Goal: Transaction & Acquisition: Purchase product/service

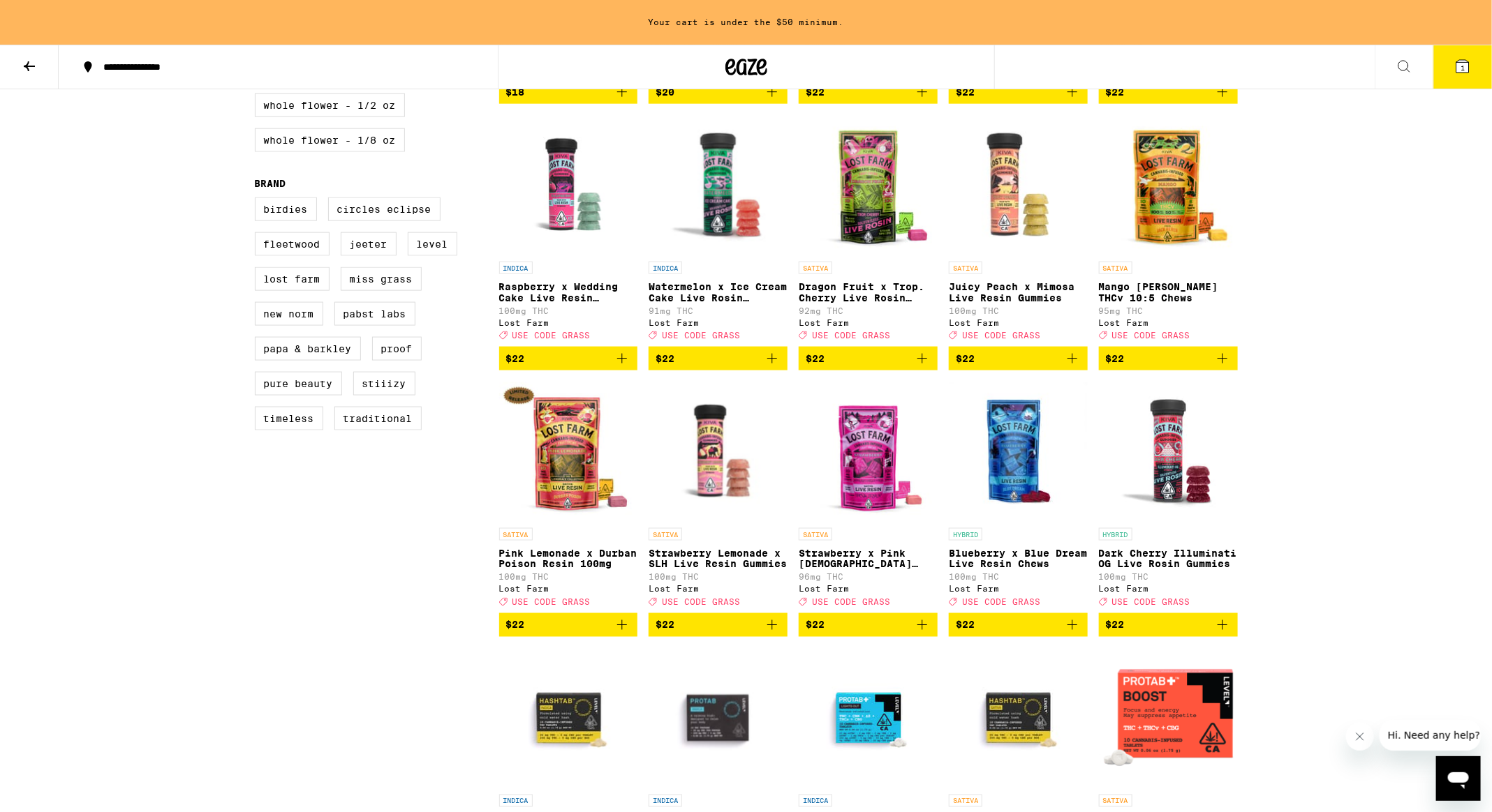
scroll to position [972, 0]
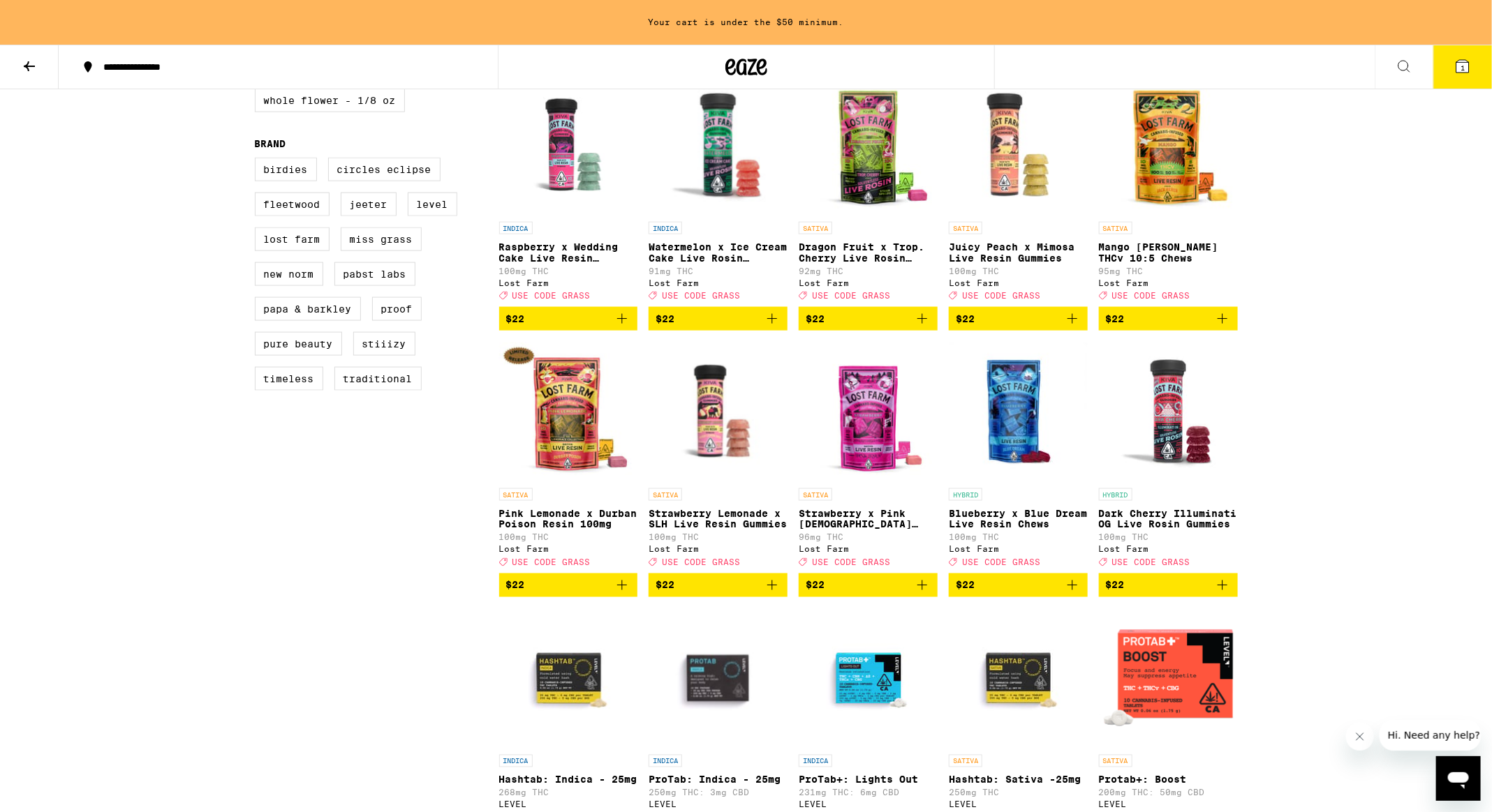
click at [1079, 327] on icon "Add to bag" at bounding box center [1072, 319] width 16 height 16
click at [1073, 594] on icon "Add to bag" at bounding box center [1072, 585] width 16 height 16
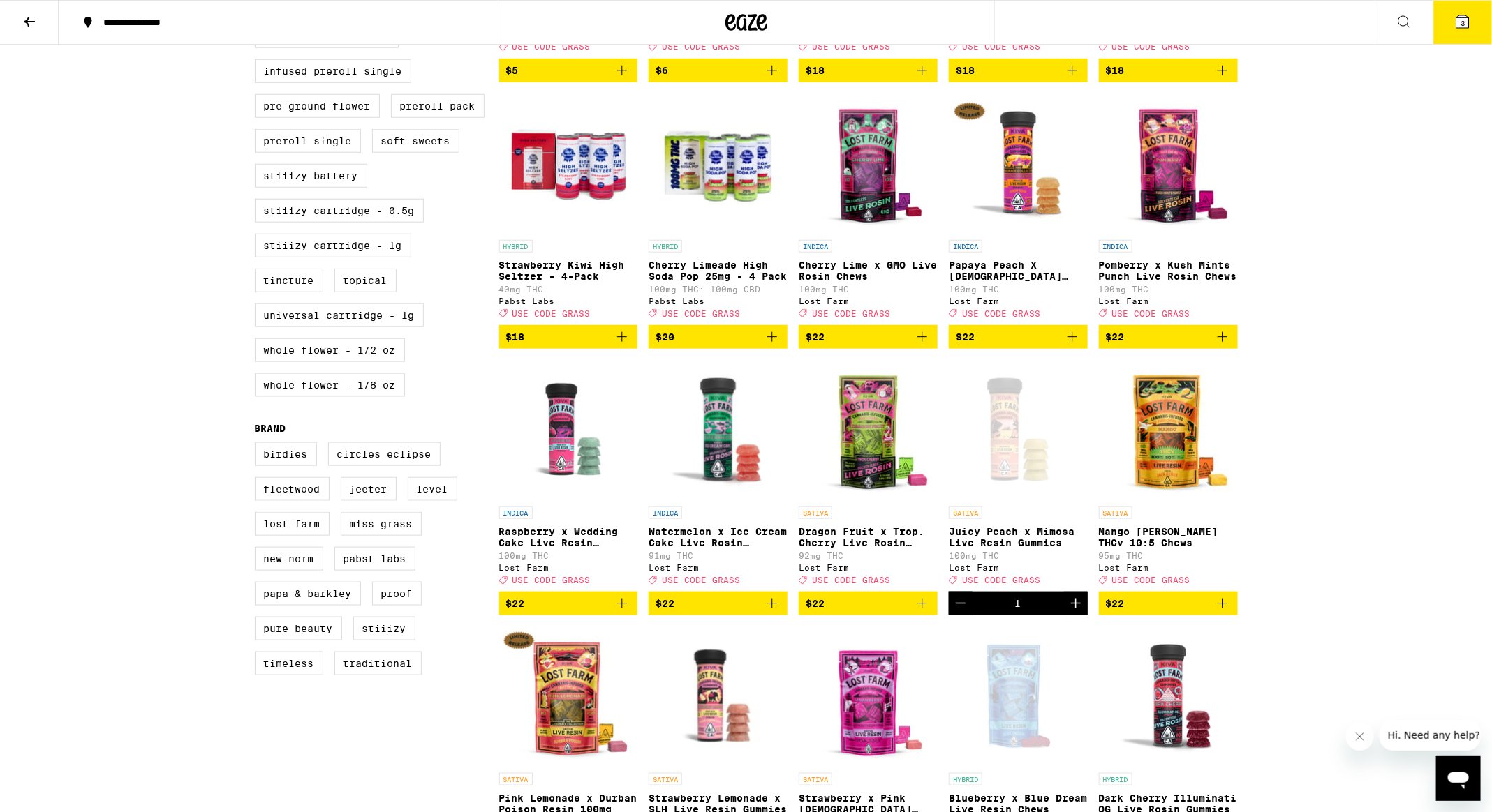
scroll to position [594, 0]
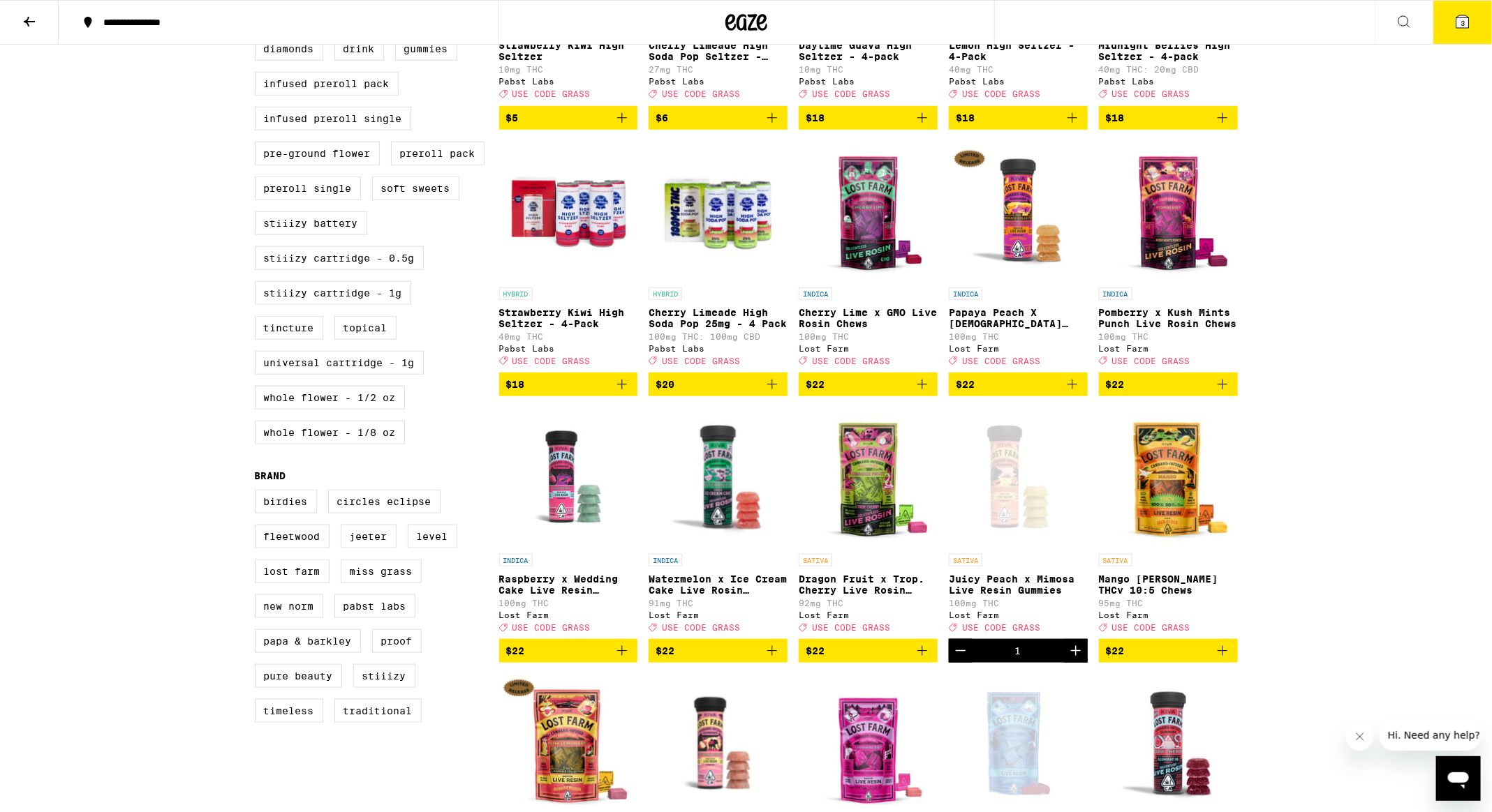
click at [1218, 393] on icon "Add to bag" at bounding box center [1222, 384] width 16 height 16
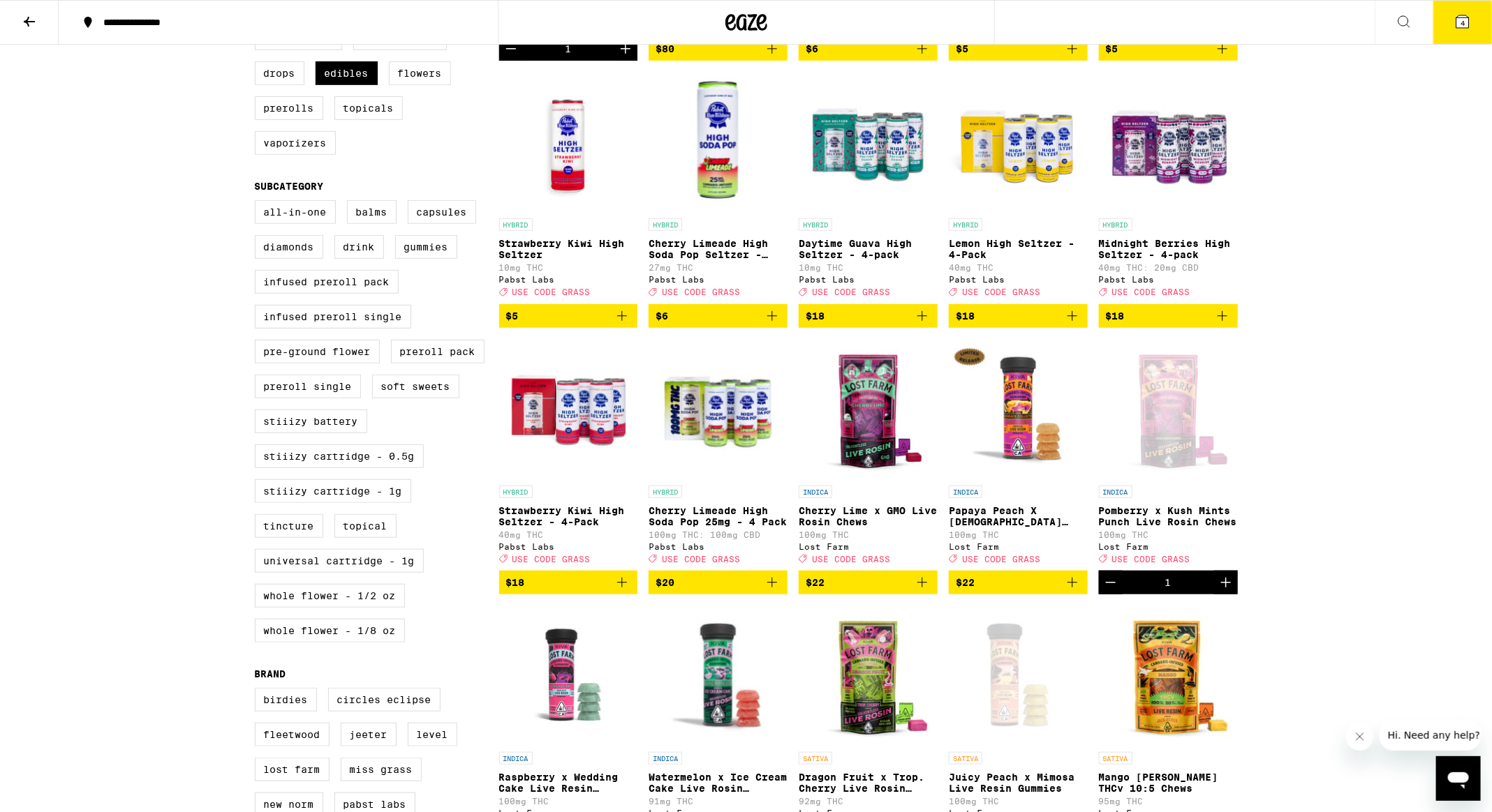
scroll to position [691, 0]
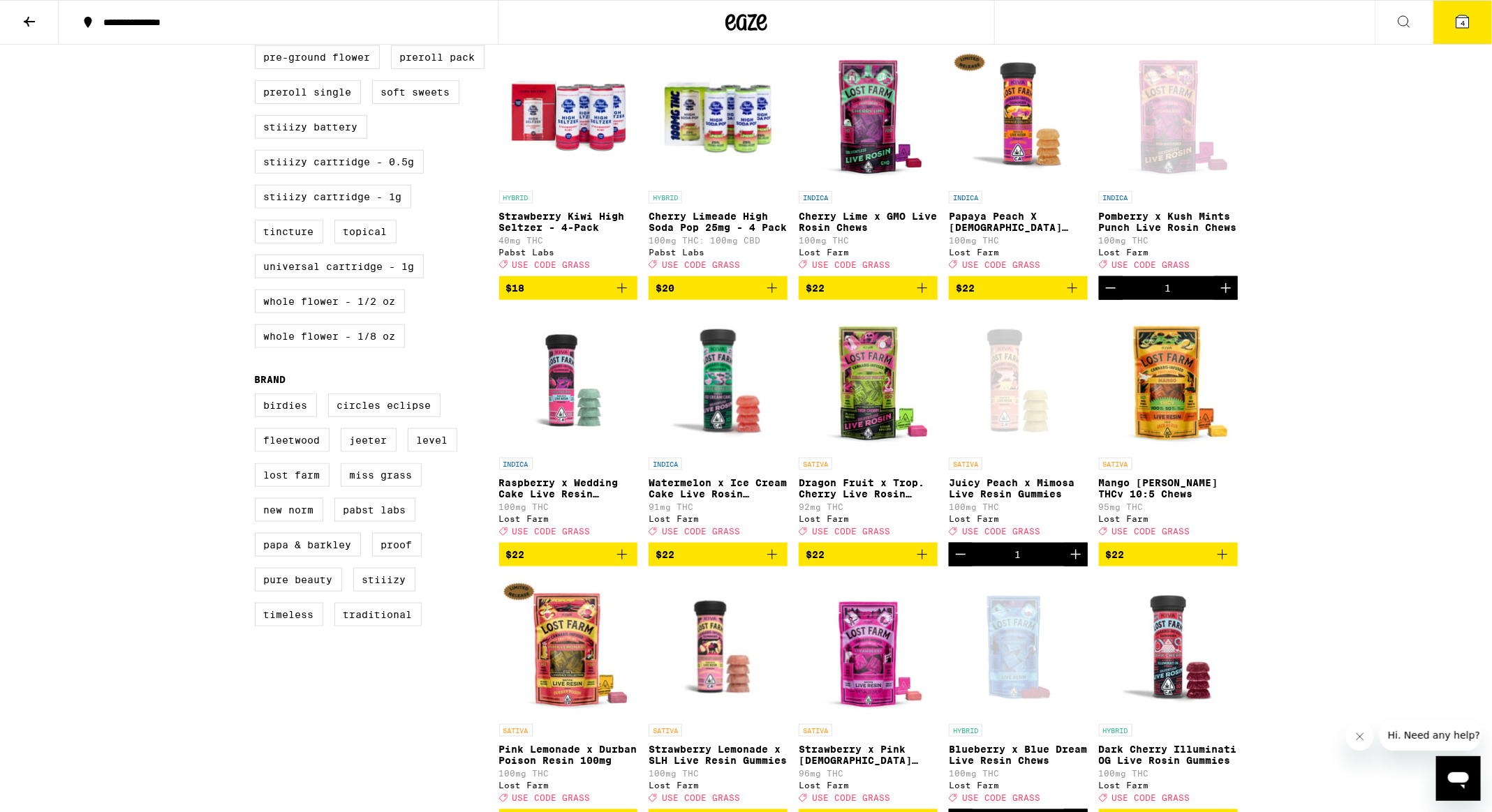
click at [769, 563] on icon "Add to bag" at bounding box center [771, 554] width 16 height 16
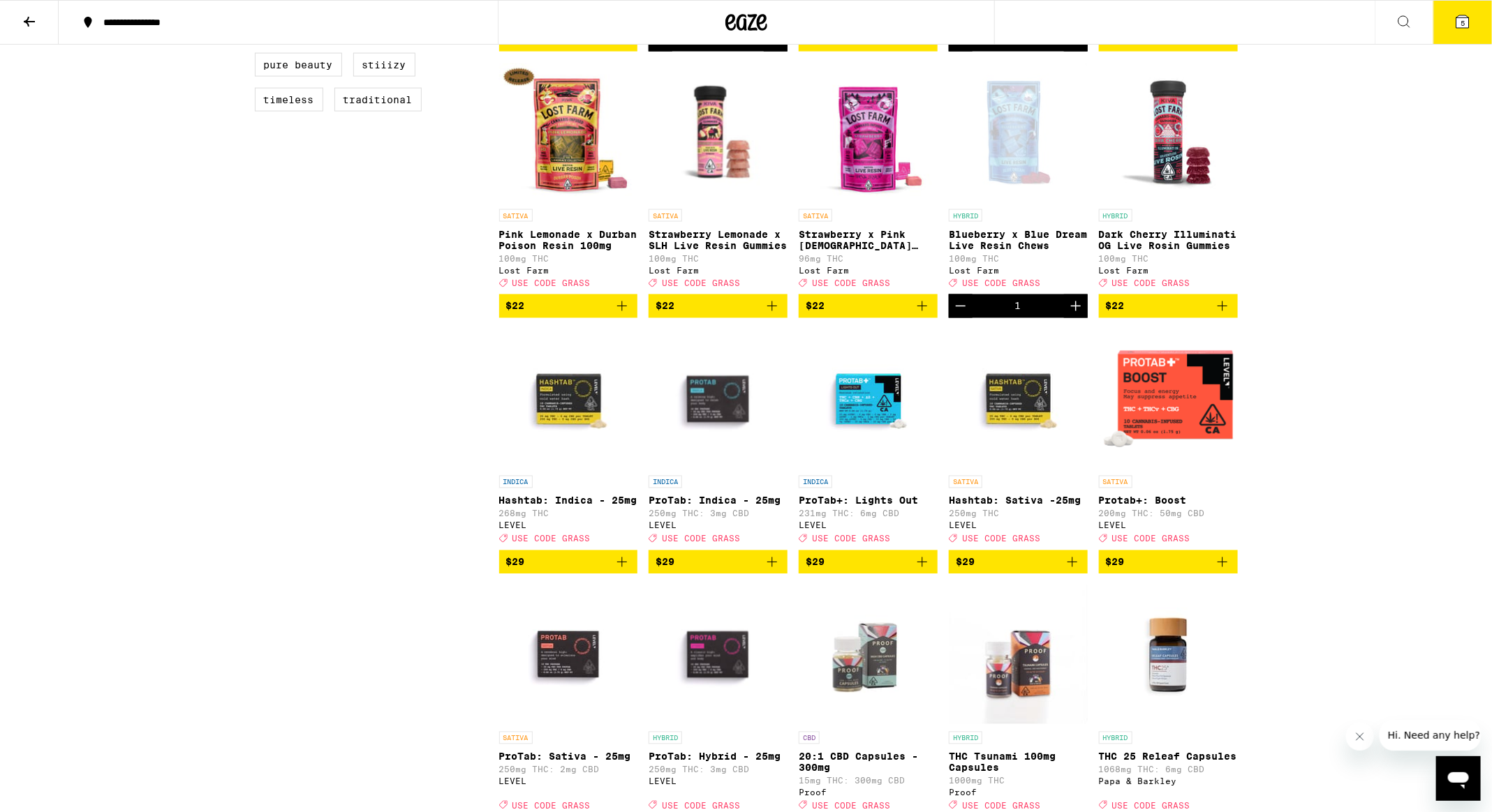
scroll to position [1207, 0]
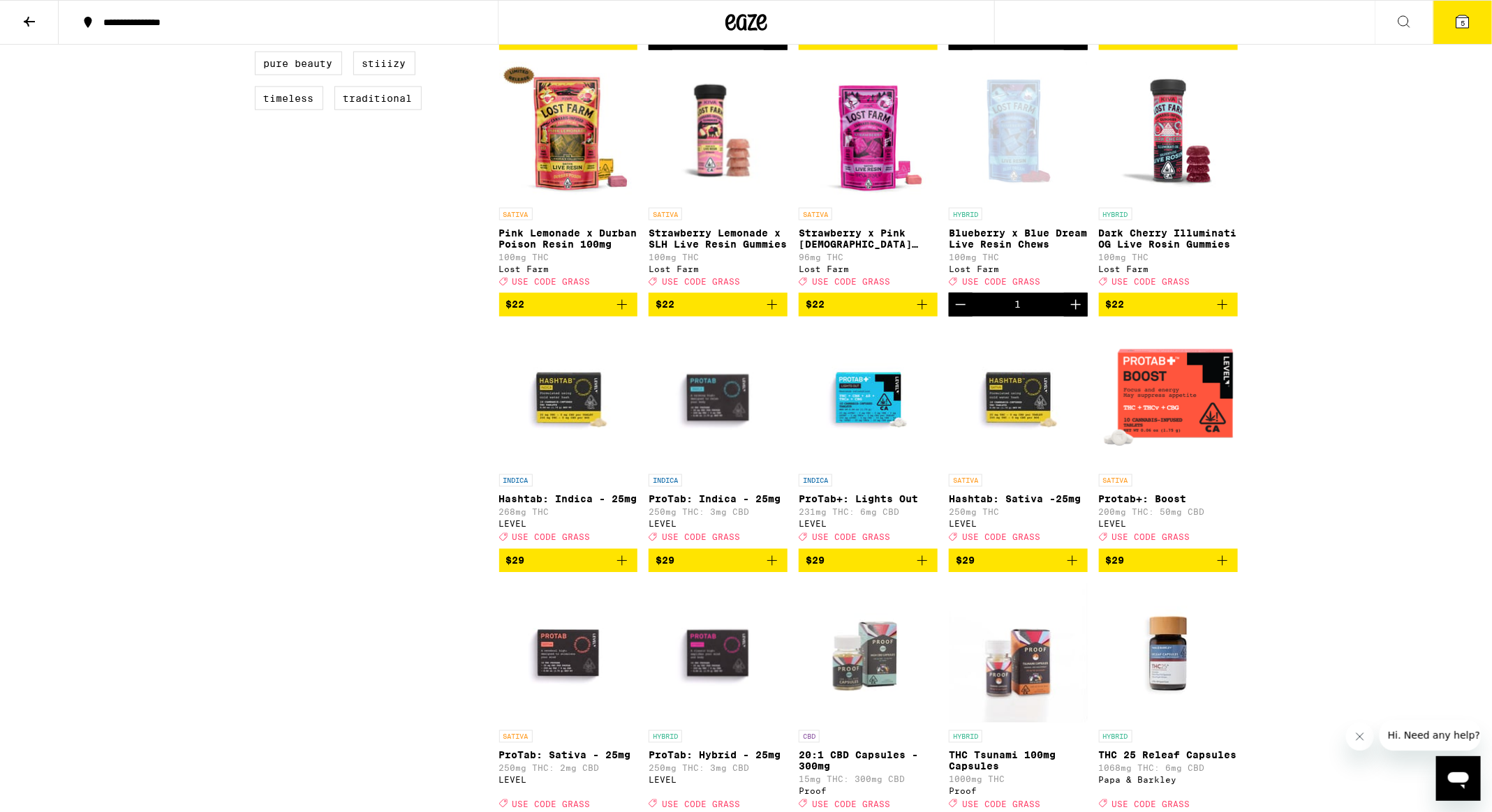
click at [1221, 569] on icon "Add to bag" at bounding box center [1222, 561] width 16 height 16
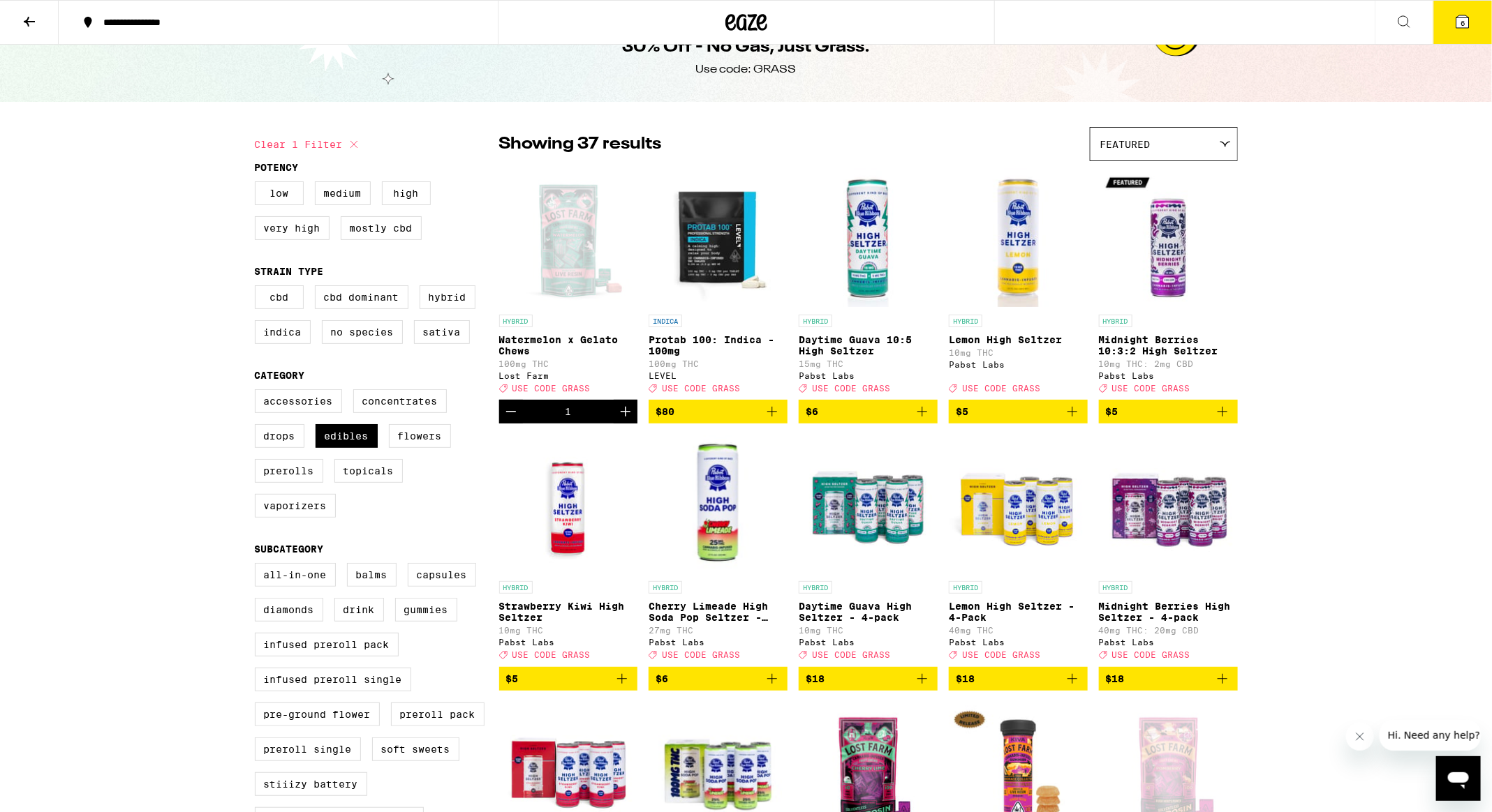
scroll to position [0, 0]
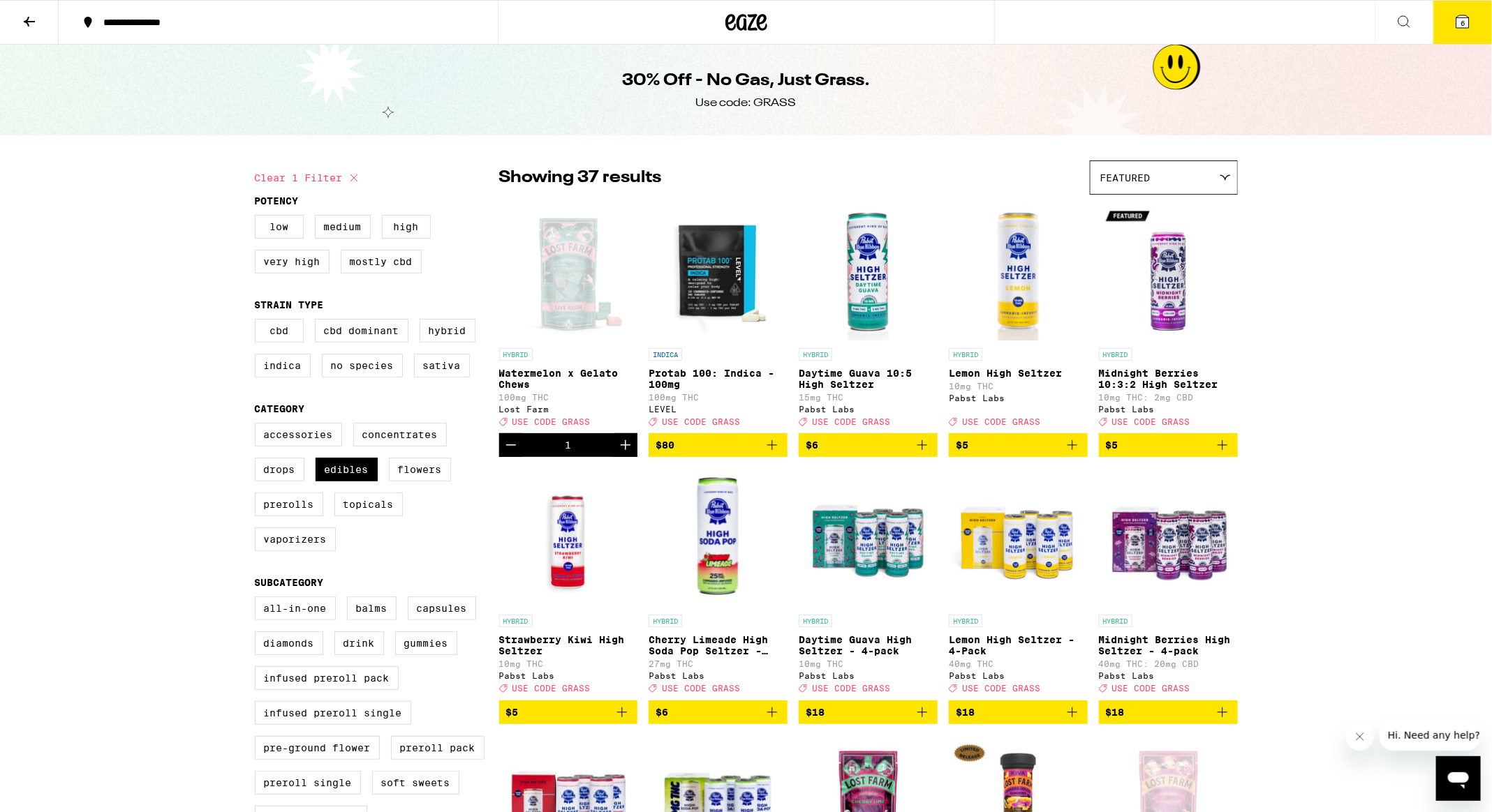
click at [1465, 14] on icon at bounding box center [1462, 21] width 16 height 16
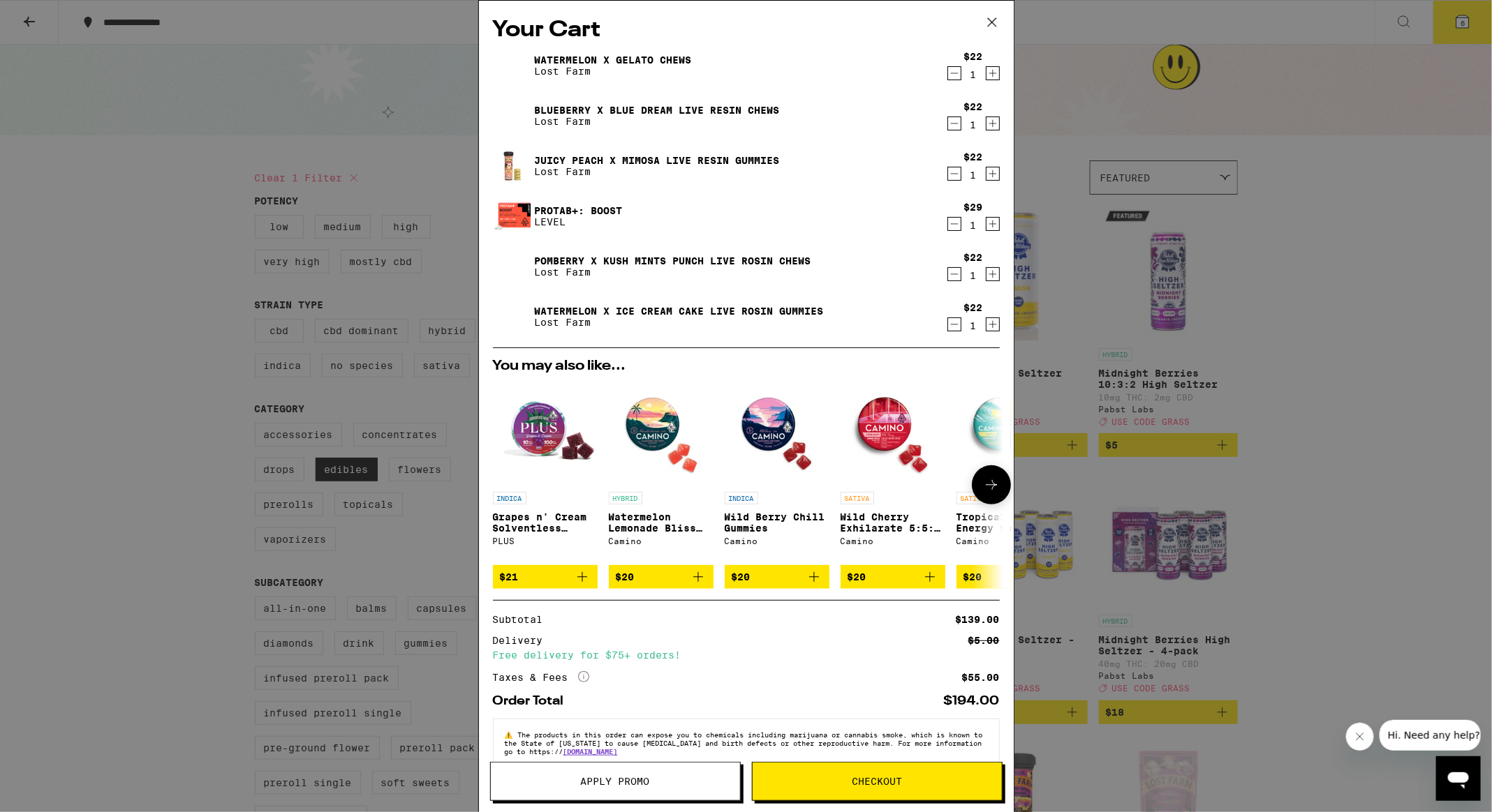
click at [926, 576] on icon "Add to bag" at bounding box center [929, 576] width 16 height 16
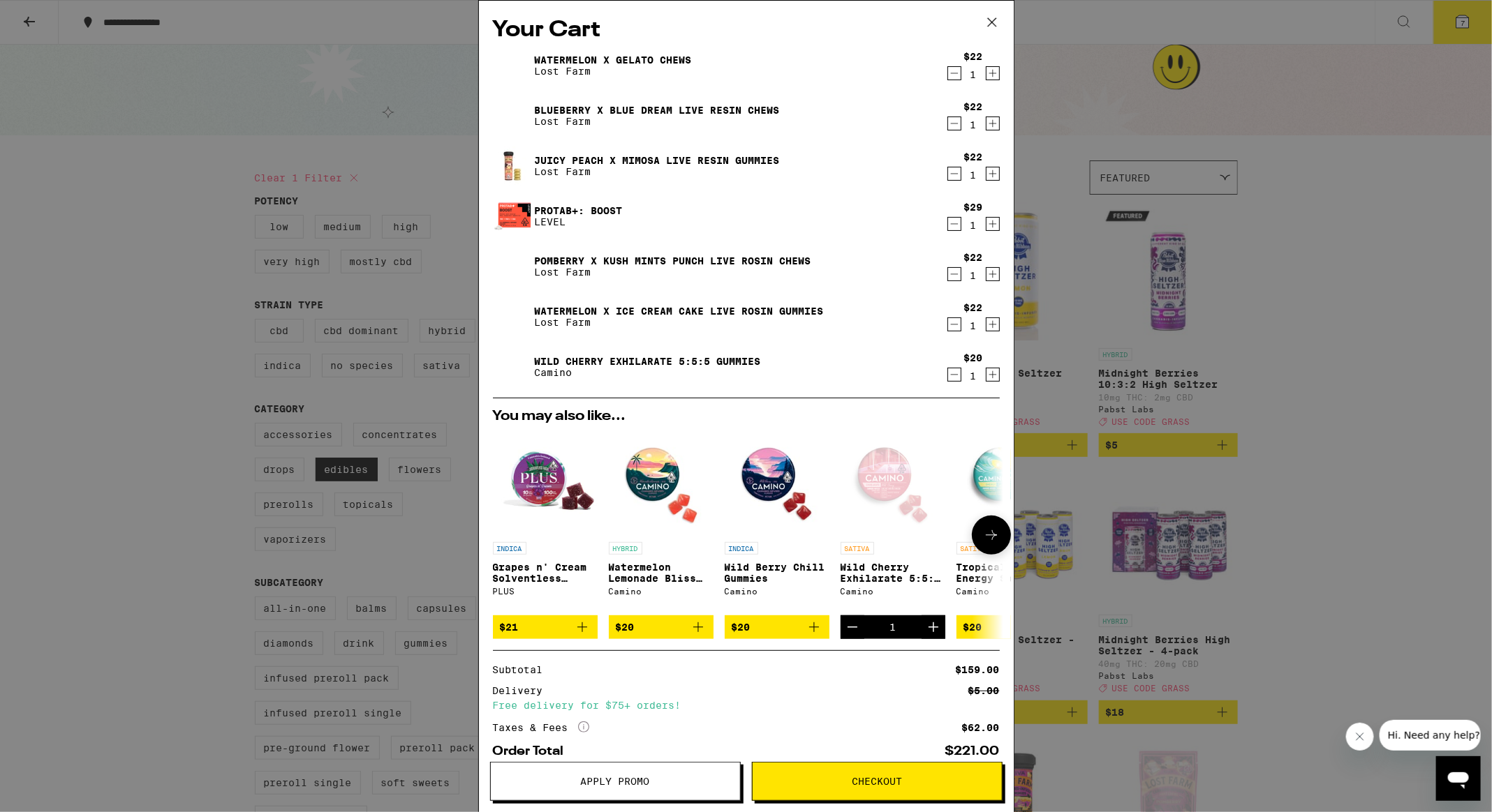
click at [982, 535] on button at bounding box center [991, 535] width 39 height 39
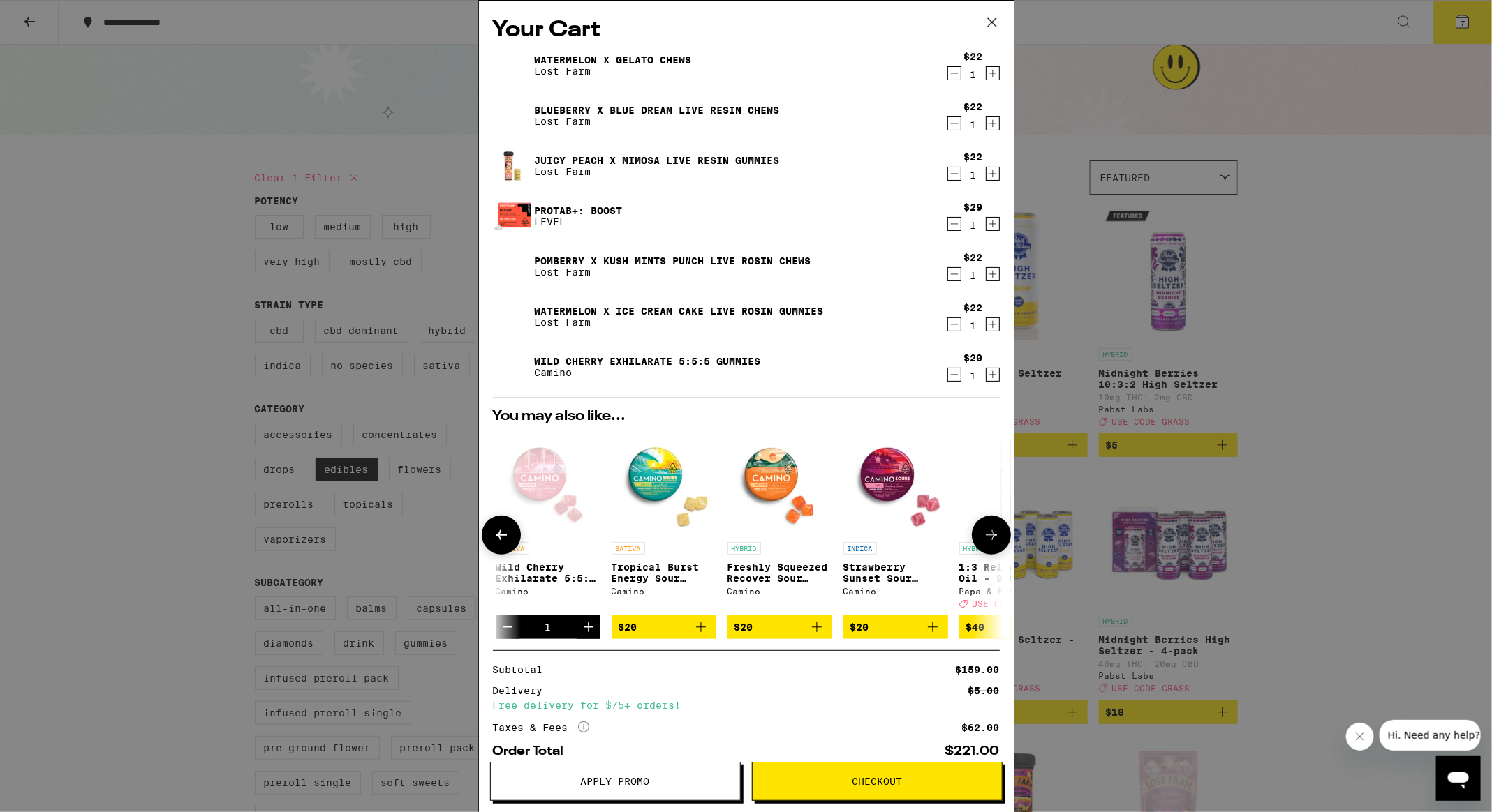
scroll to position [0, 355]
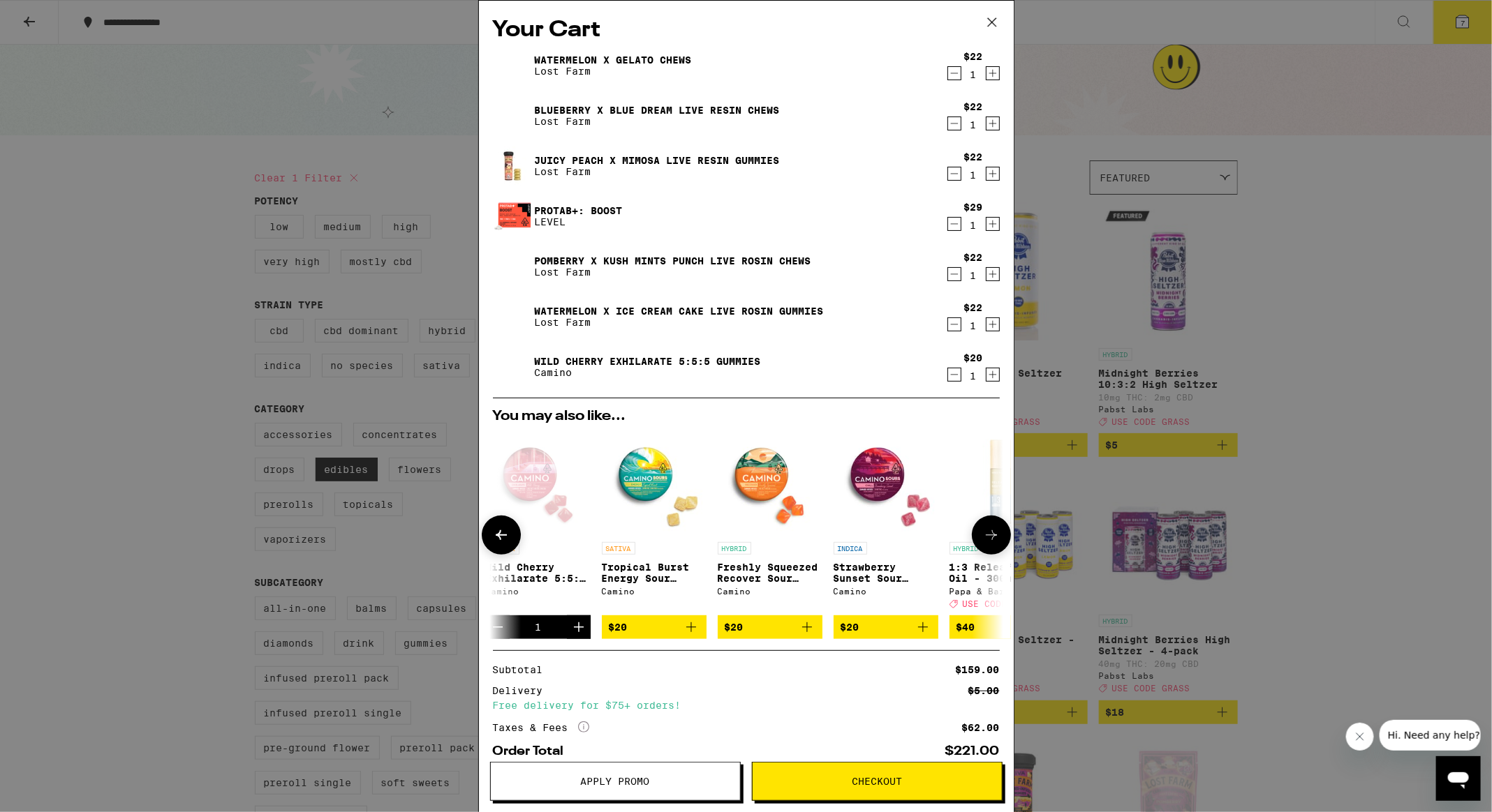
click at [988, 541] on icon at bounding box center [991, 535] width 16 height 16
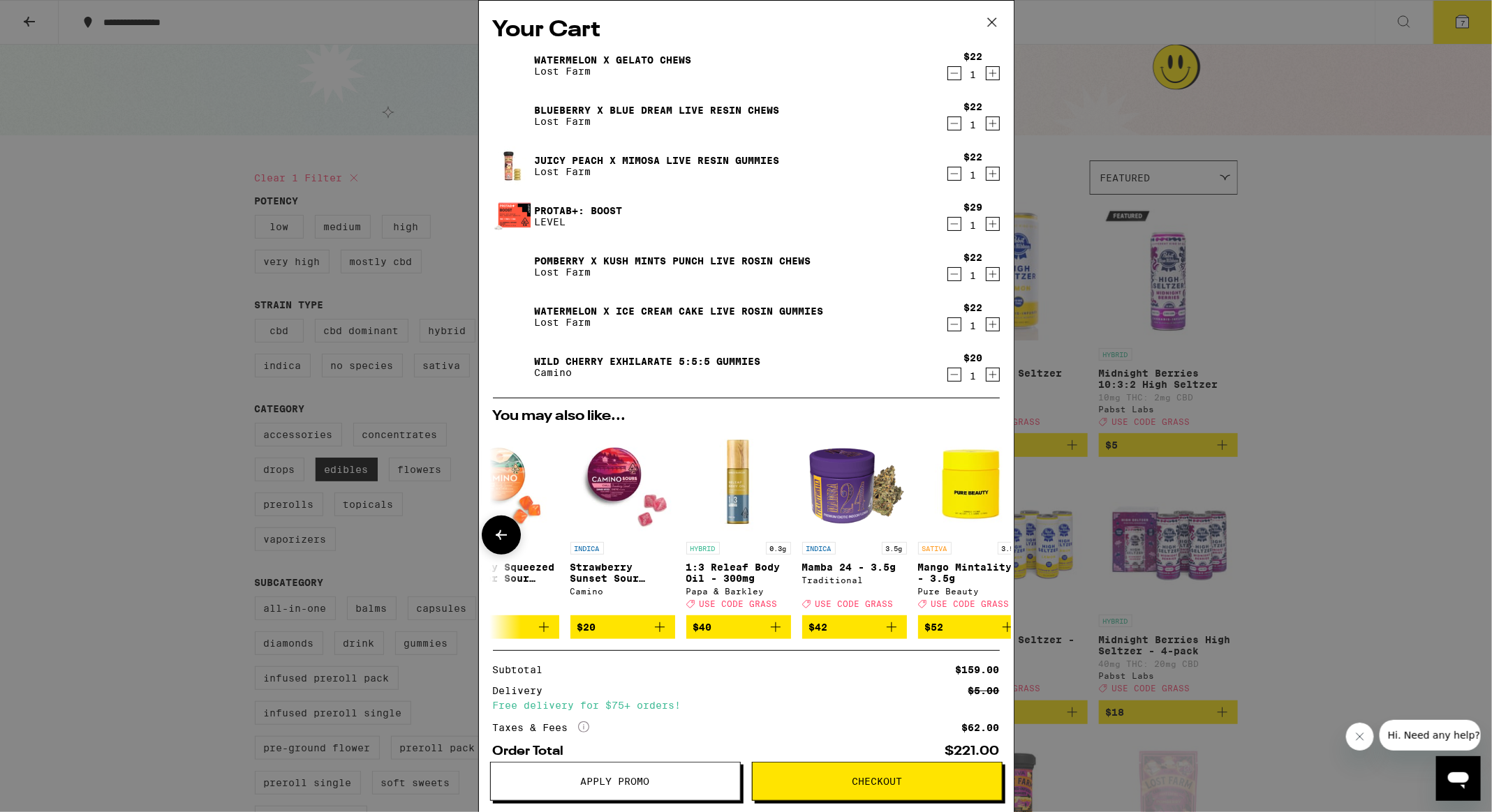
scroll to position [0, 651]
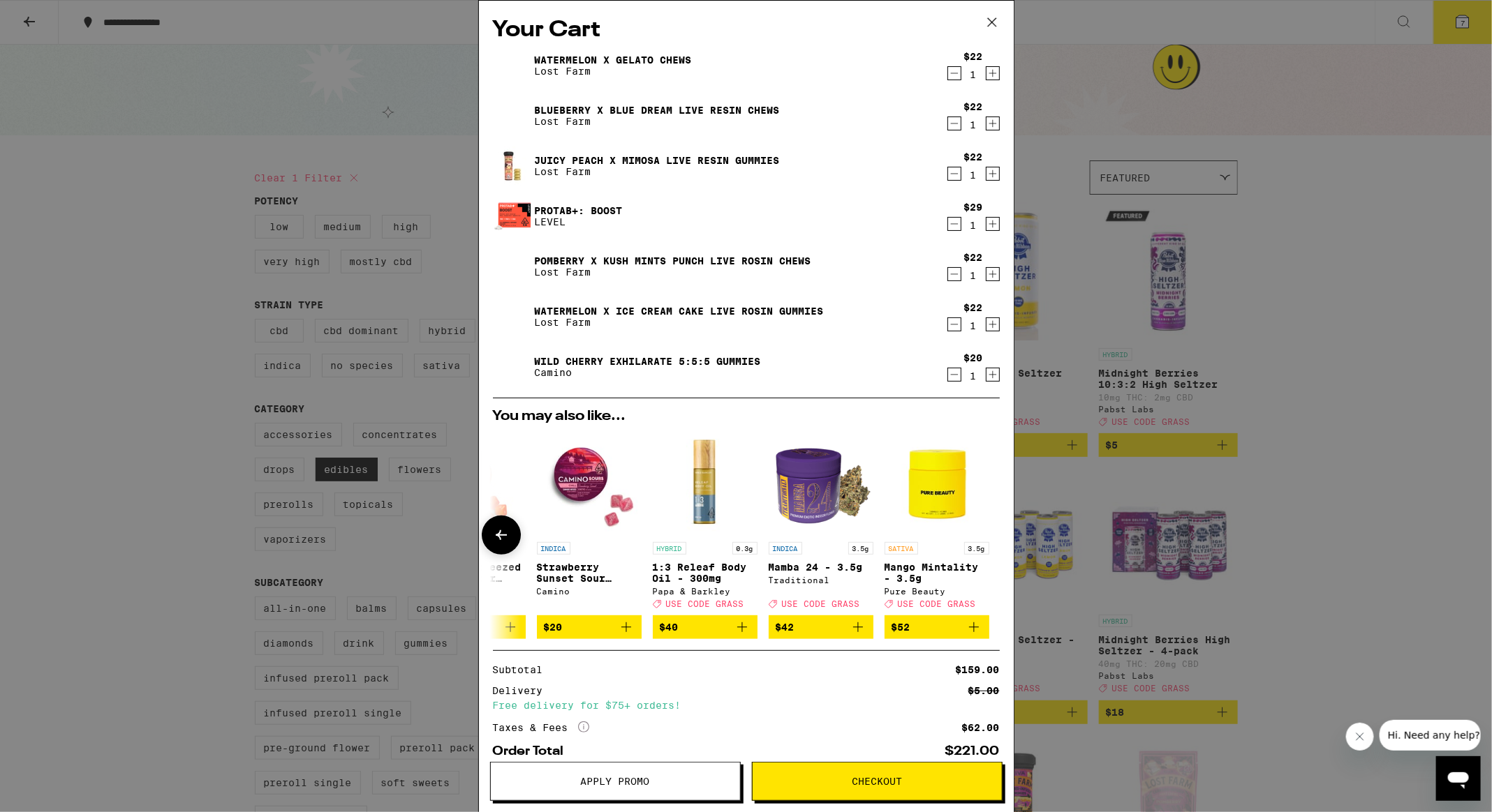
click at [483, 538] on div at bounding box center [501, 535] width 39 height 39
click at [157, 496] on div "Your Cart Watermelon x Gelato Chews Lost Farm $22 1 Blueberry x Blue Dream Live…" at bounding box center [746, 406] width 1492 height 812
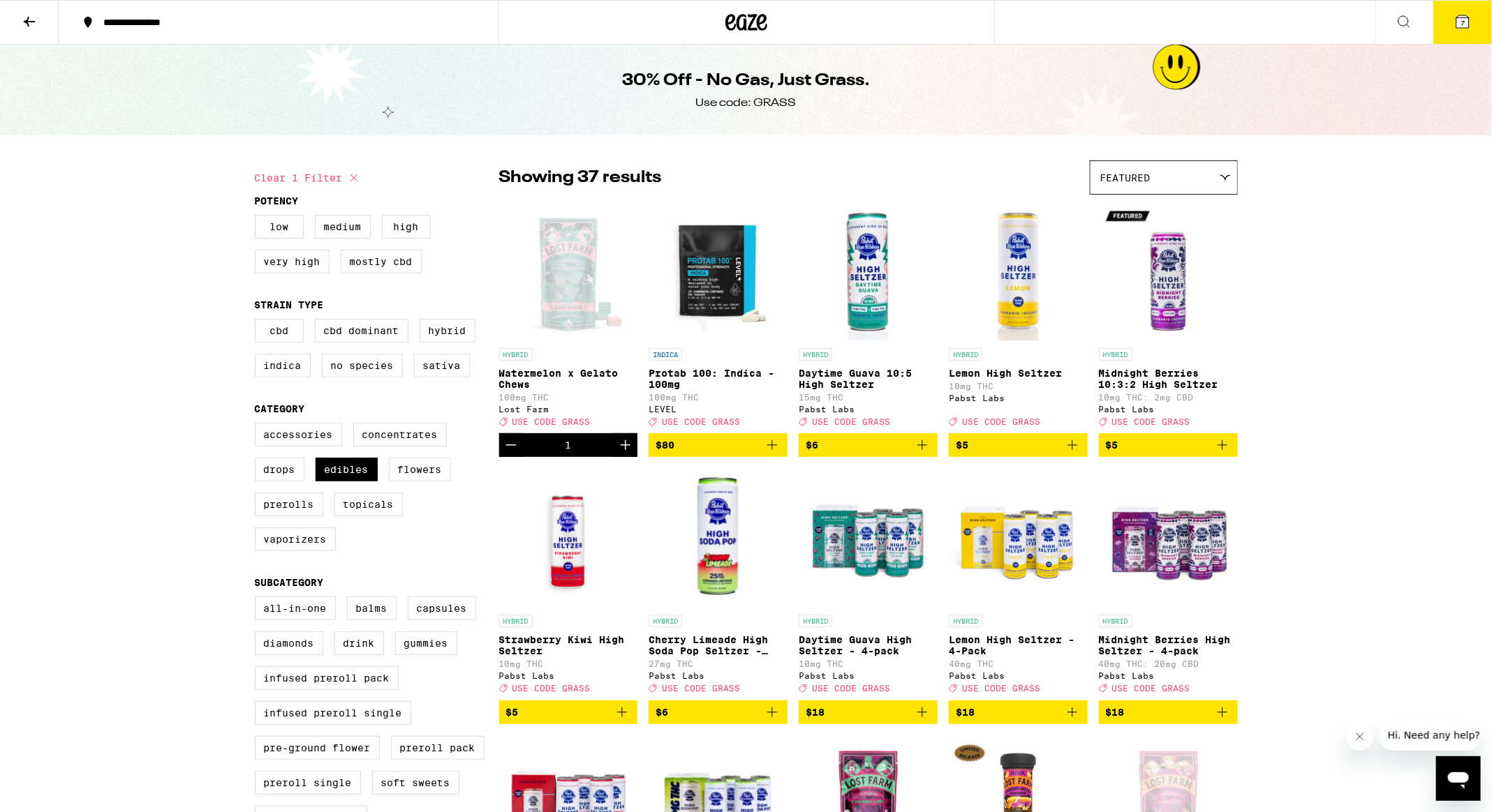
click at [731, 20] on icon at bounding box center [731, 21] width 11 height 16
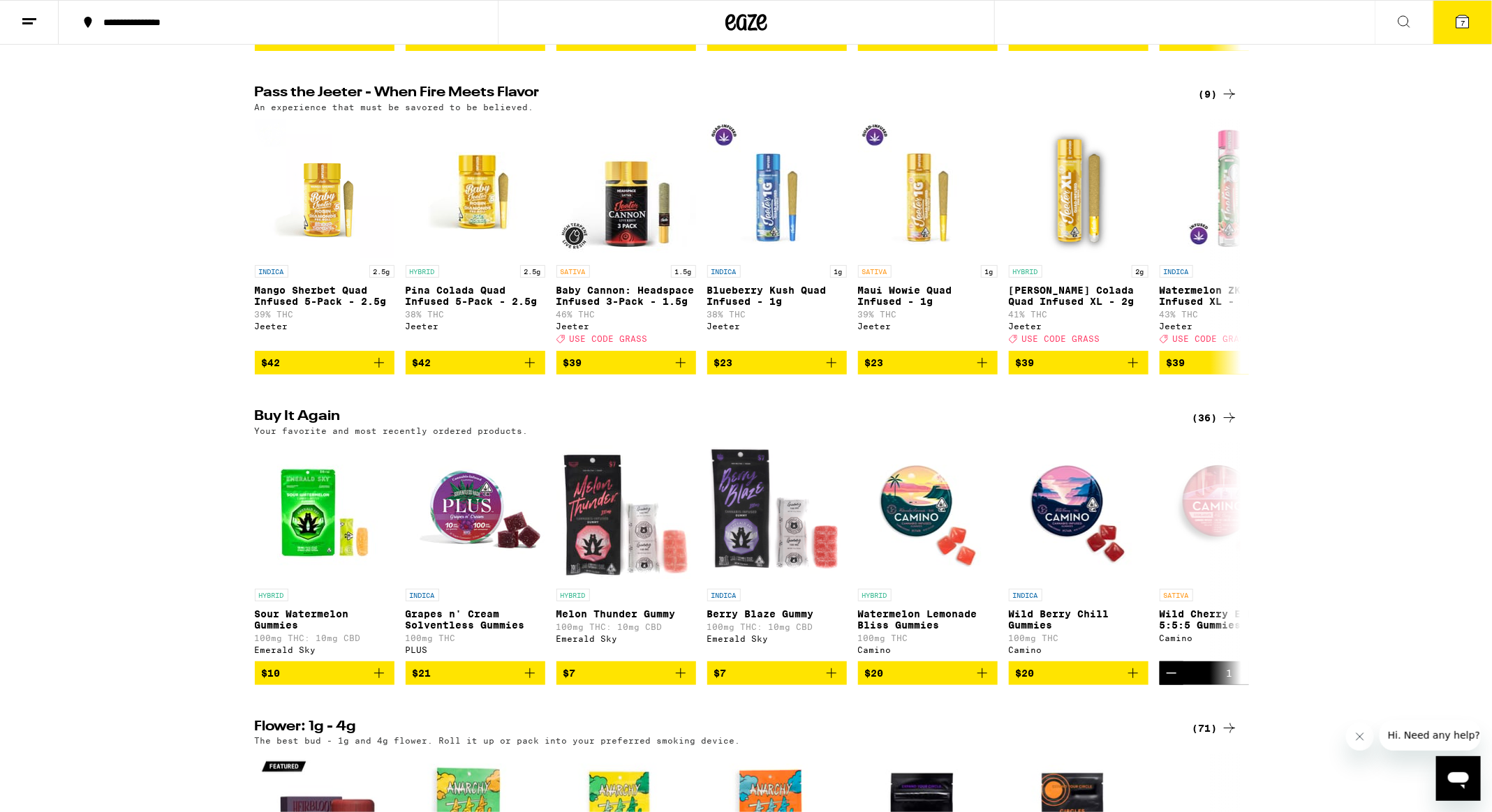
scroll to position [766, 0]
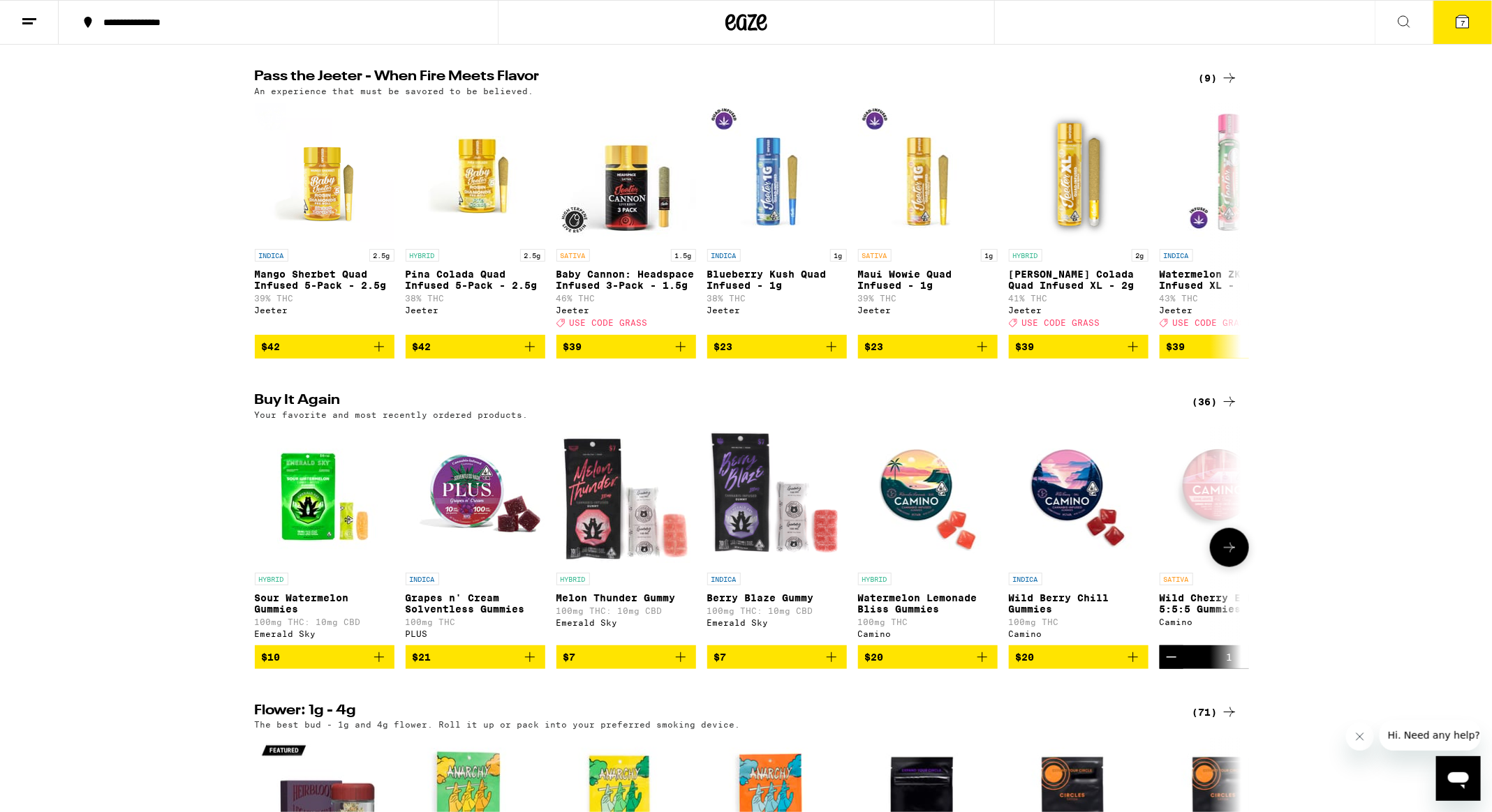
click at [687, 666] on icon "Add to bag" at bounding box center [680, 657] width 16 height 16
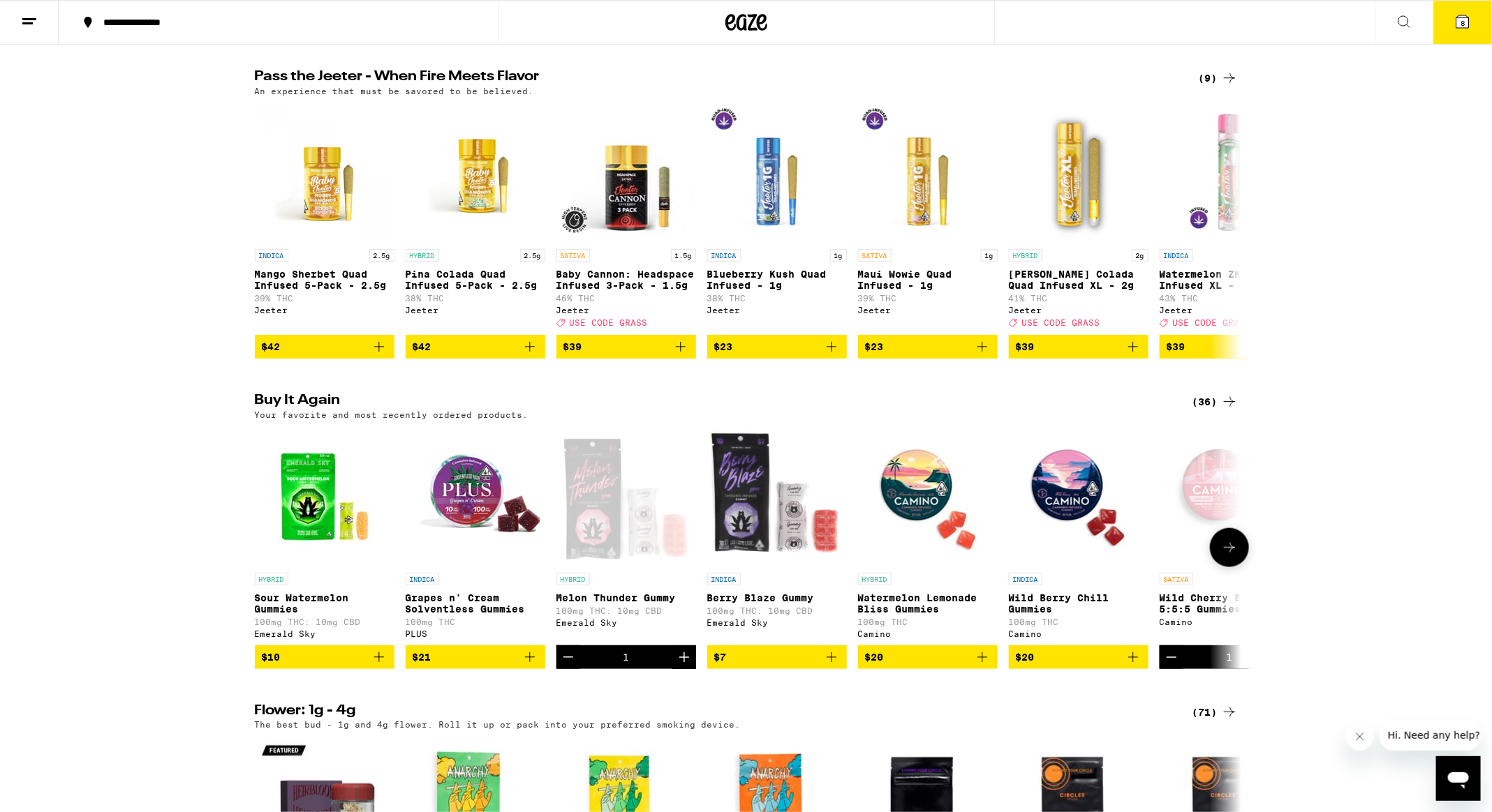
click at [832, 666] on icon "Add to bag" at bounding box center [831, 657] width 16 height 16
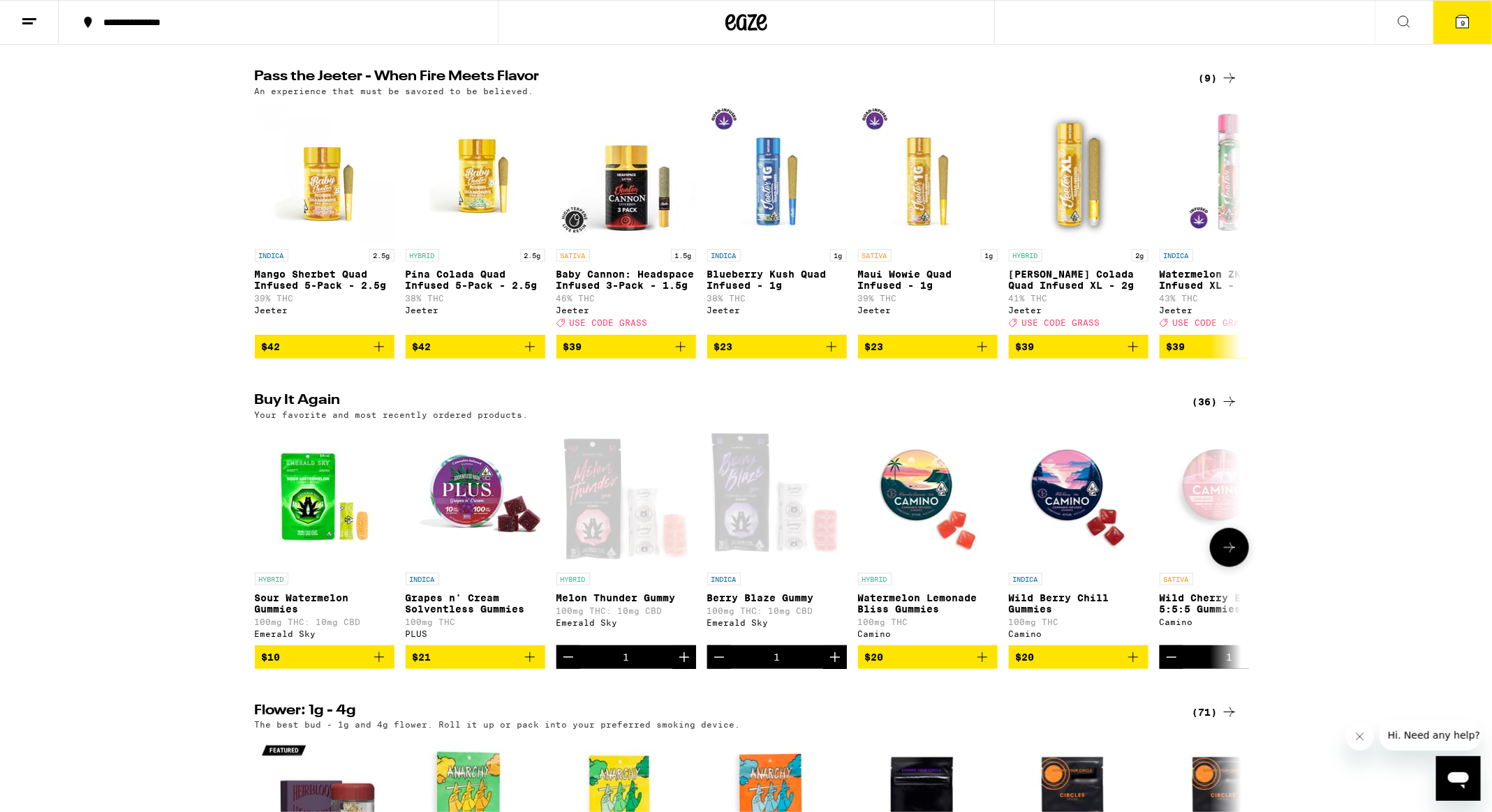
click at [388, 670] on button "$10" at bounding box center [324, 657] width 140 height 24
click at [1233, 567] on button at bounding box center [1229, 548] width 39 height 39
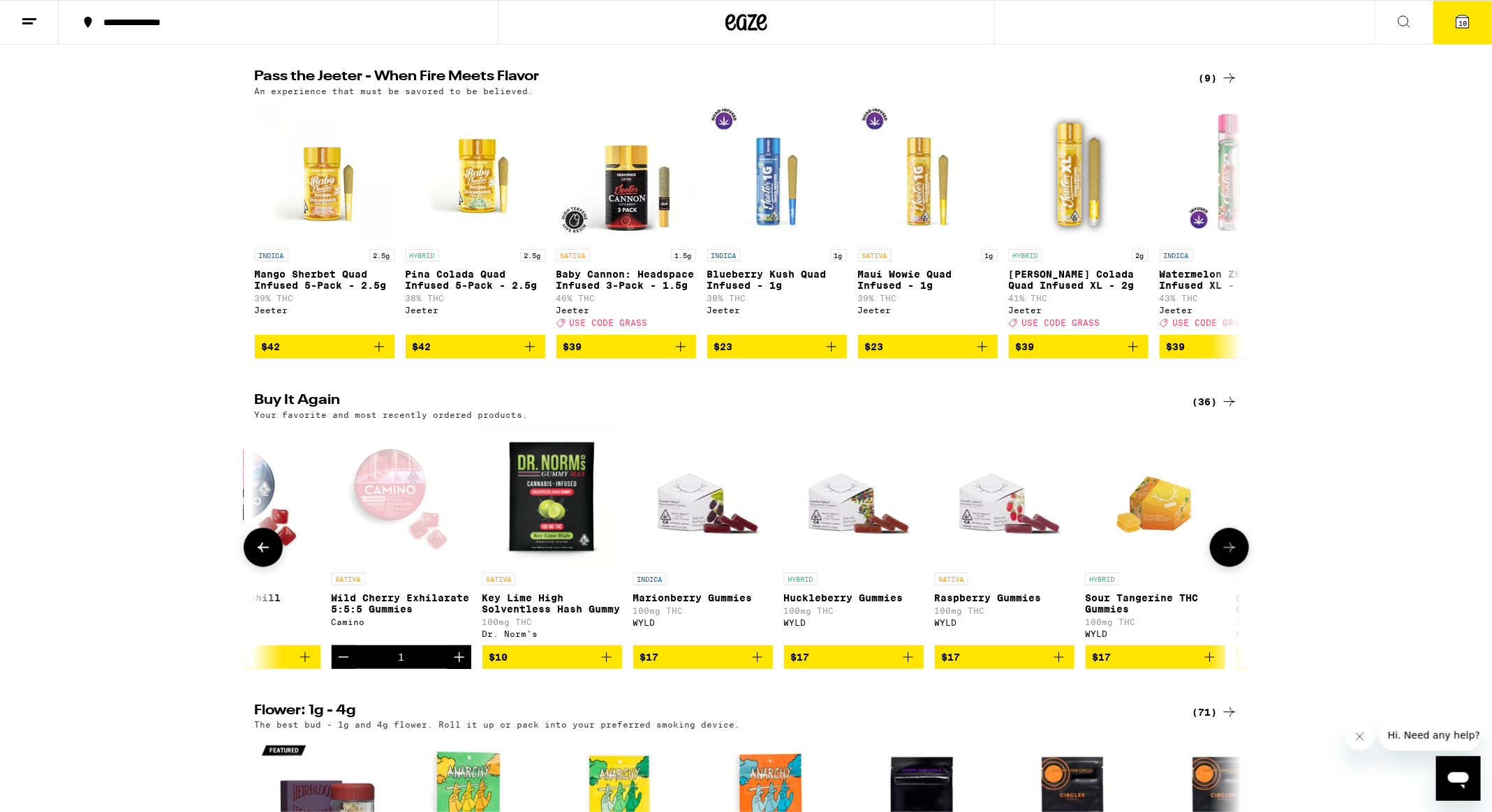
scroll to position [0, 831]
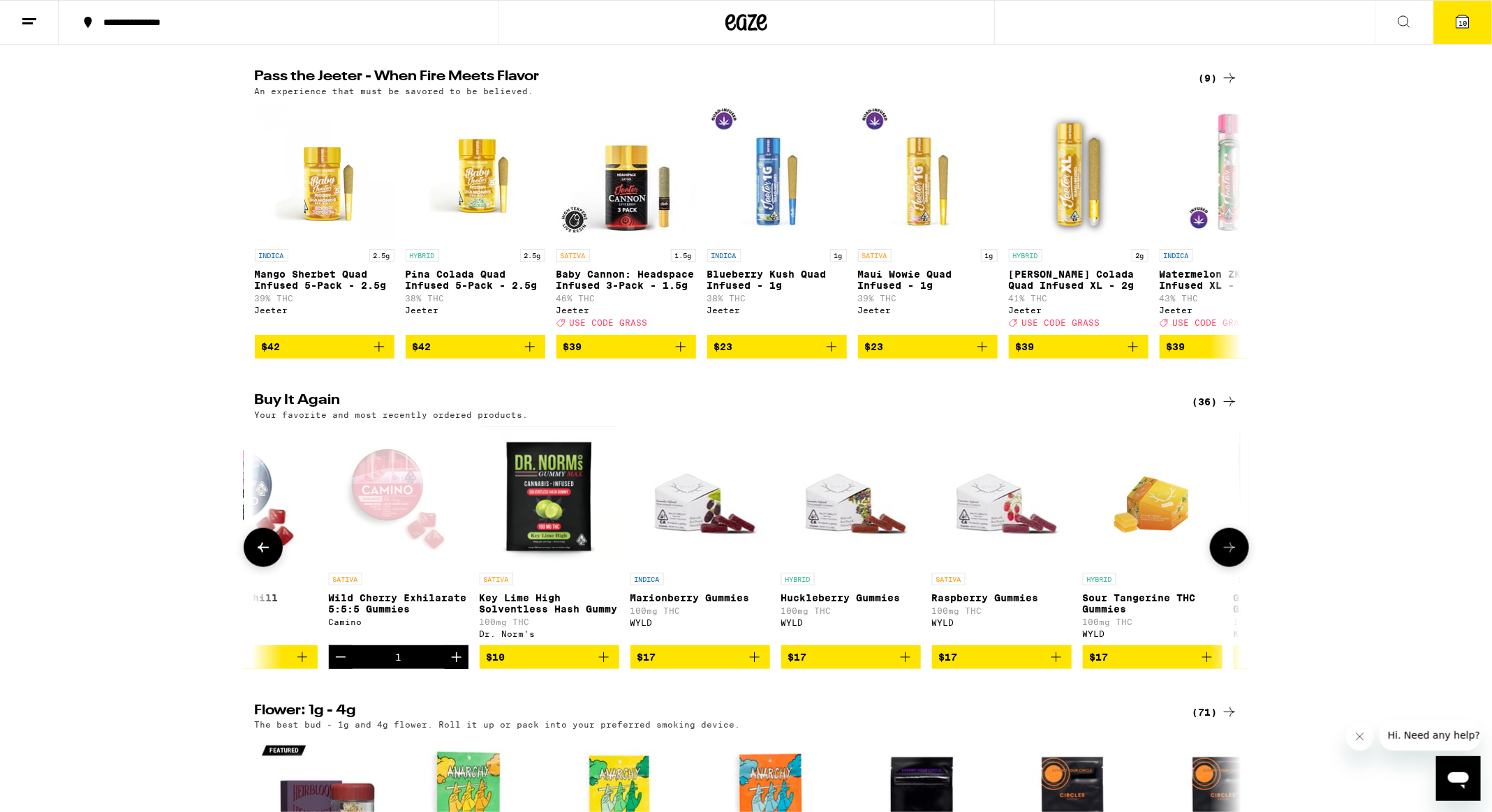
click at [1228, 556] on icon at bounding box center [1229, 547] width 16 height 16
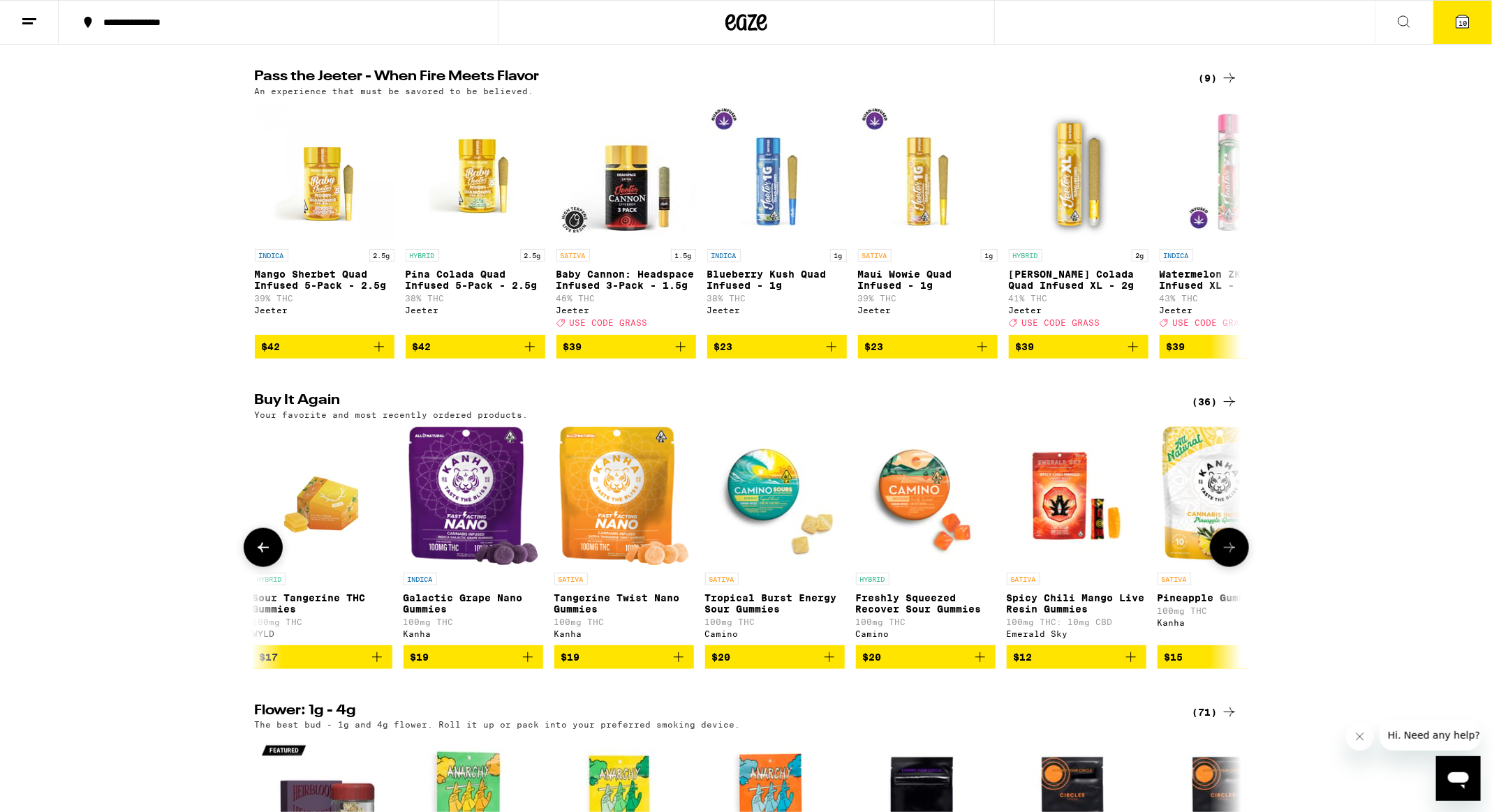
scroll to position [0, 1661]
click at [1228, 556] on icon at bounding box center [1229, 547] width 16 height 16
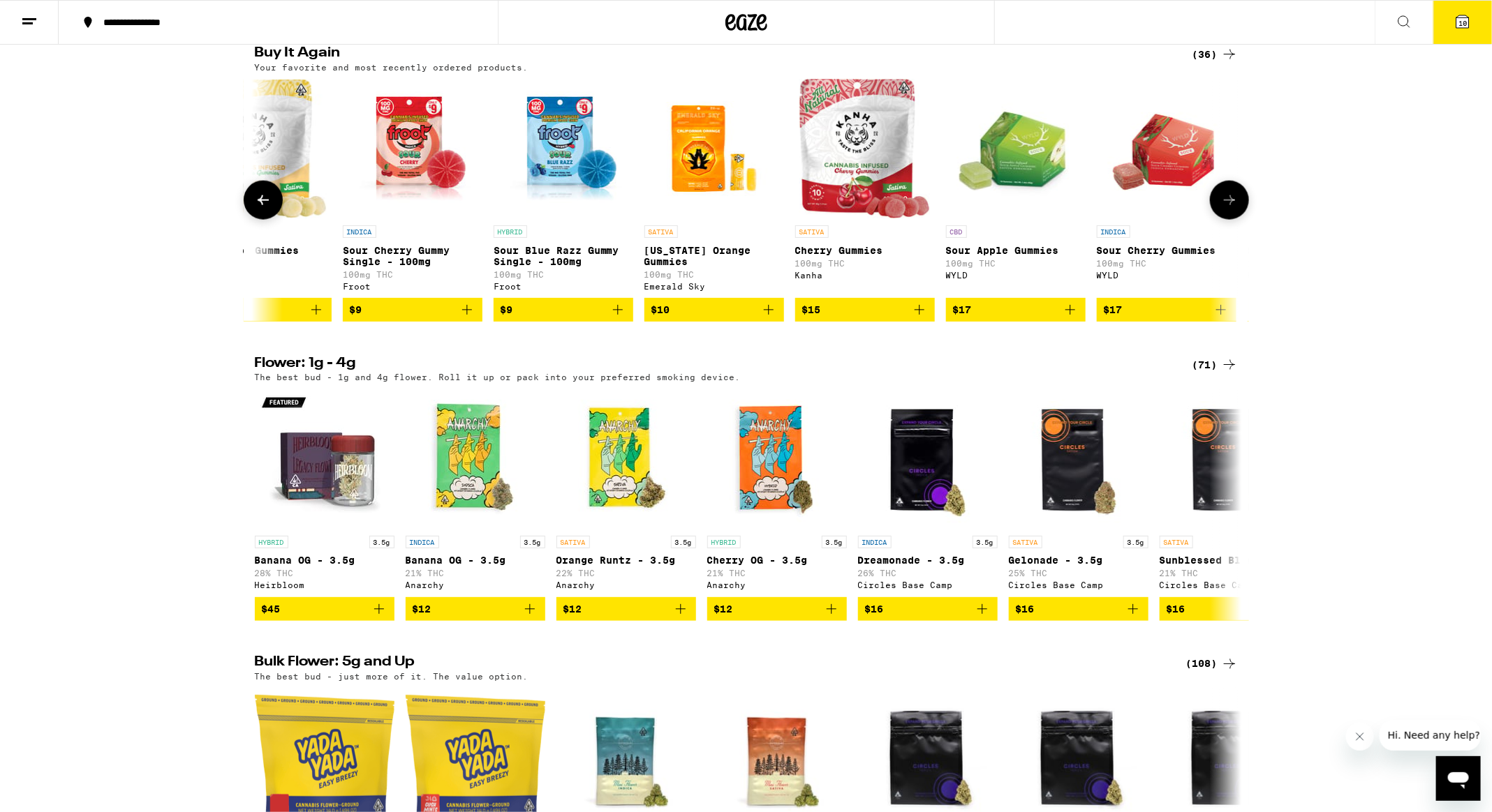
scroll to position [0, 2609]
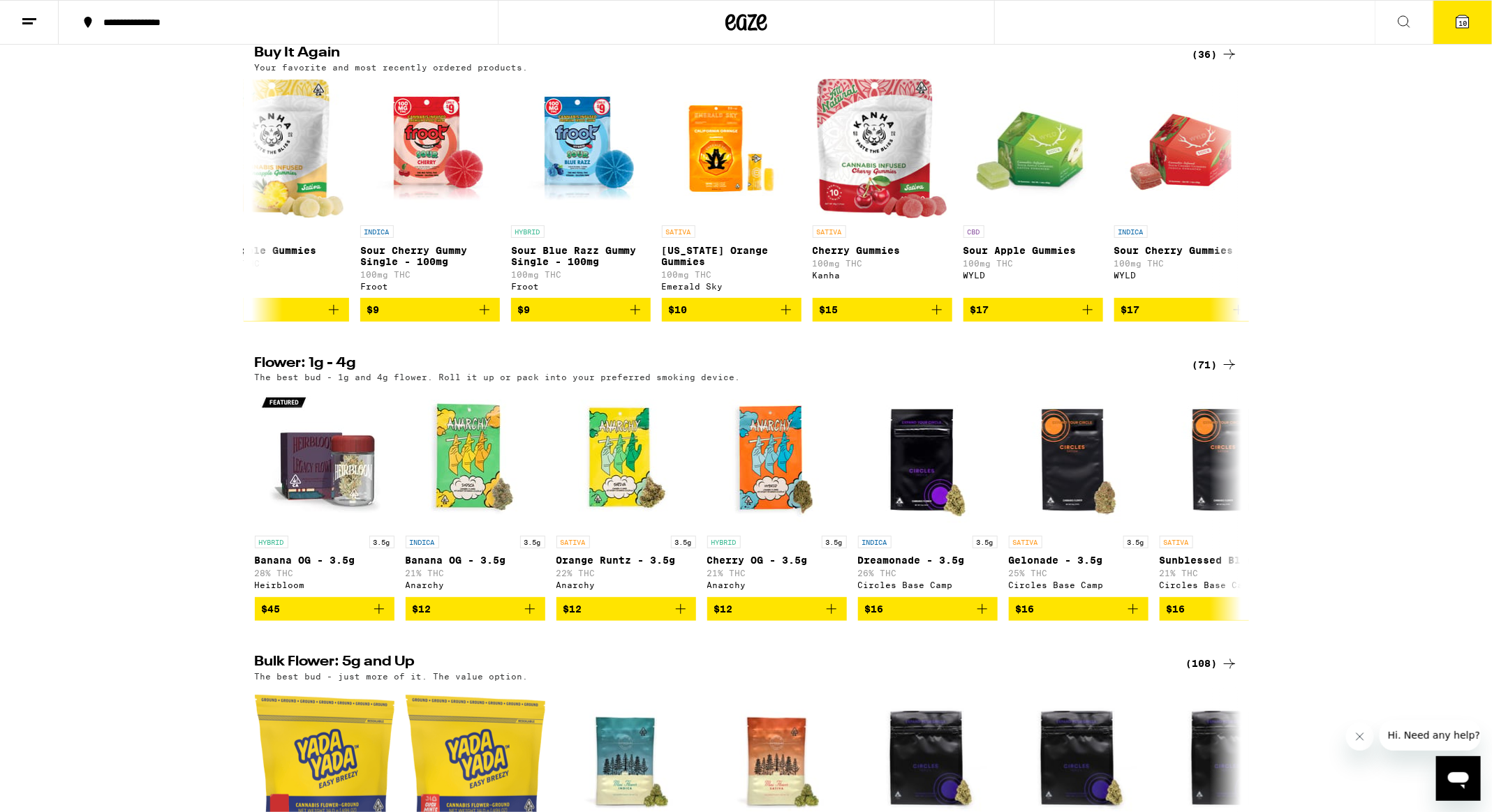
click at [1471, 32] on button "10" at bounding box center [1463, 22] width 59 height 43
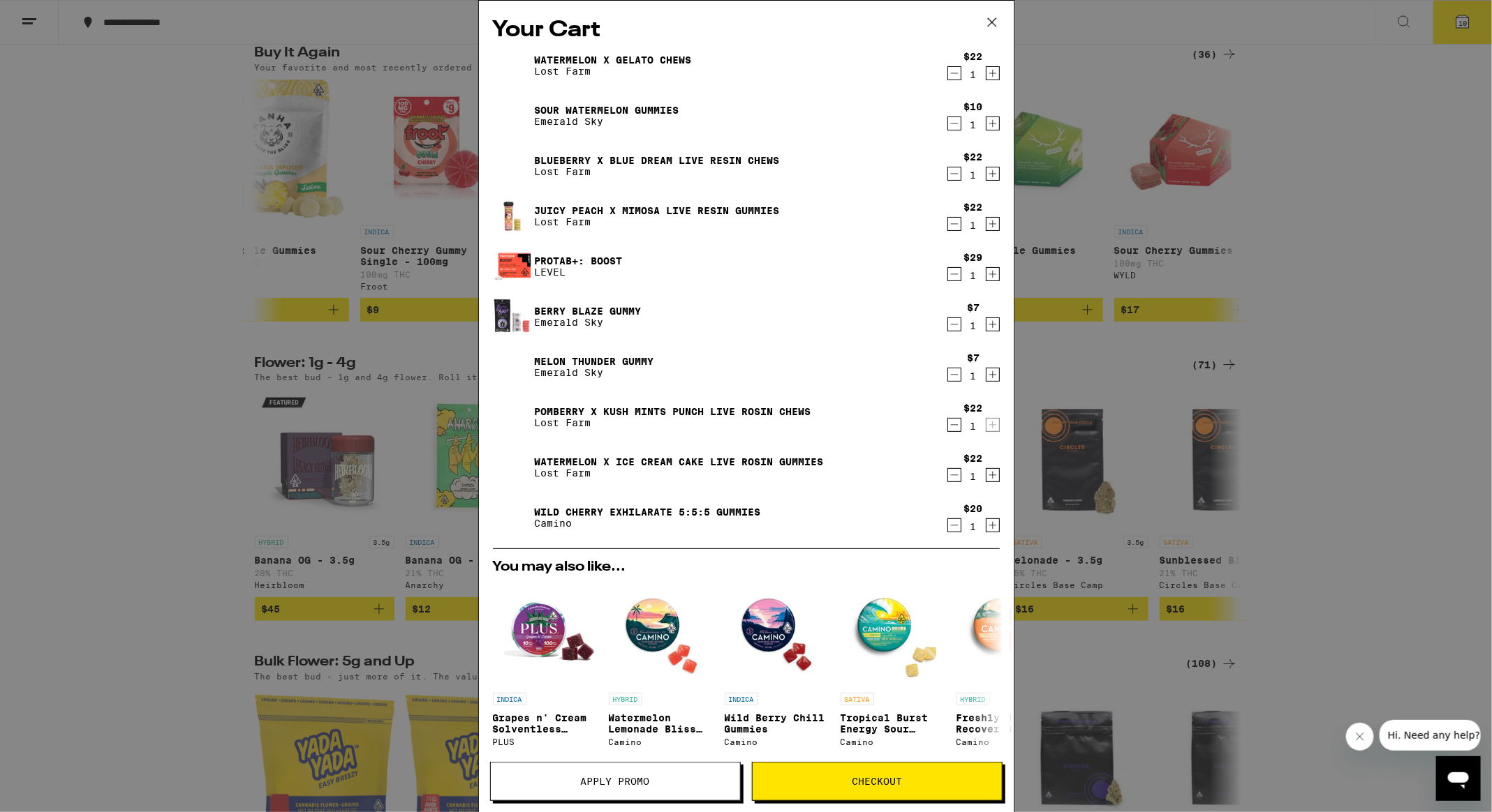
click at [658, 782] on span "Apply Promo" at bounding box center [615, 782] width 249 height 10
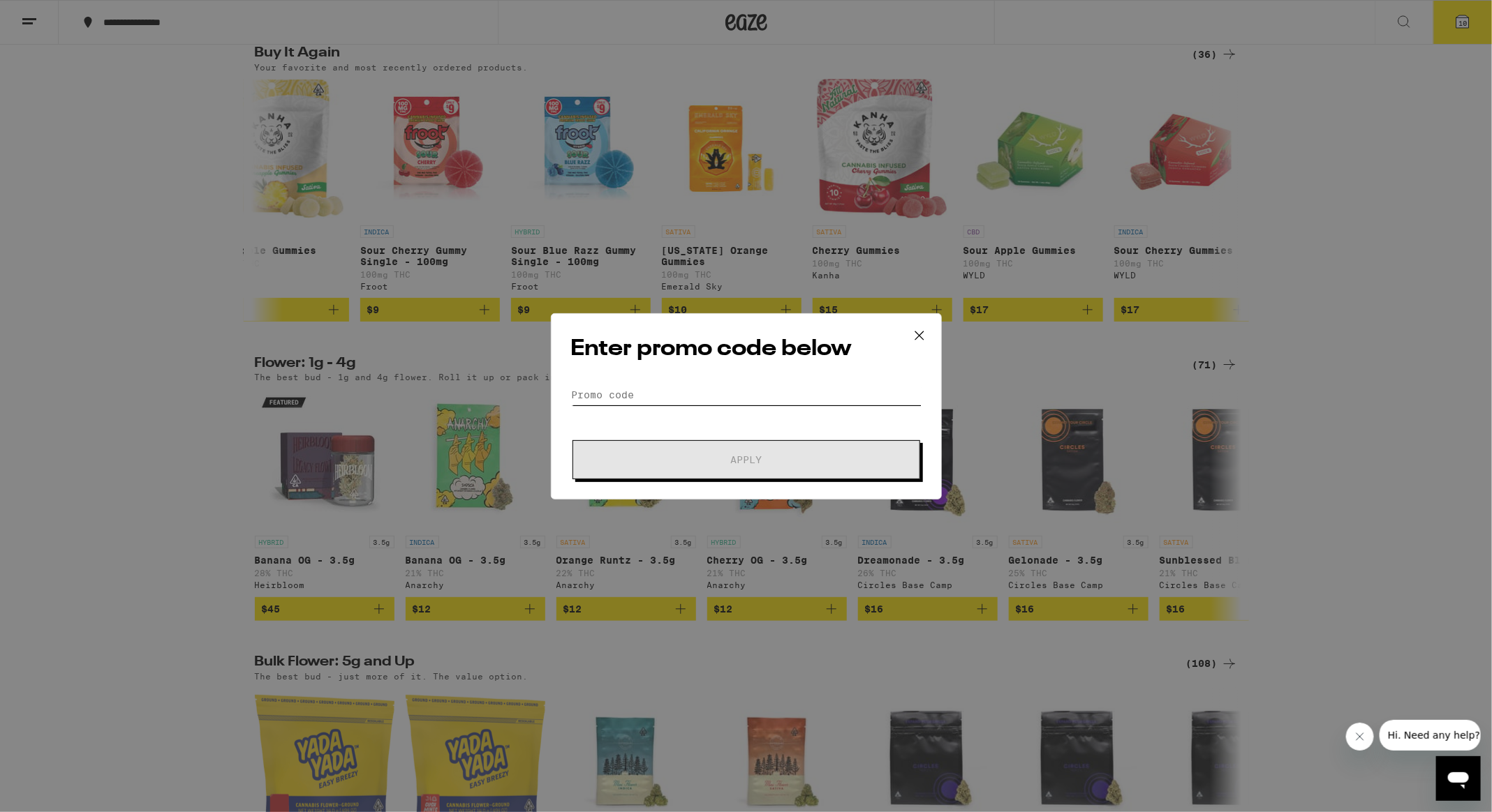
click at [696, 390] on input "Promo Code" at bounding box center [746, 395] width 350 height 21
paste input "GRASS"
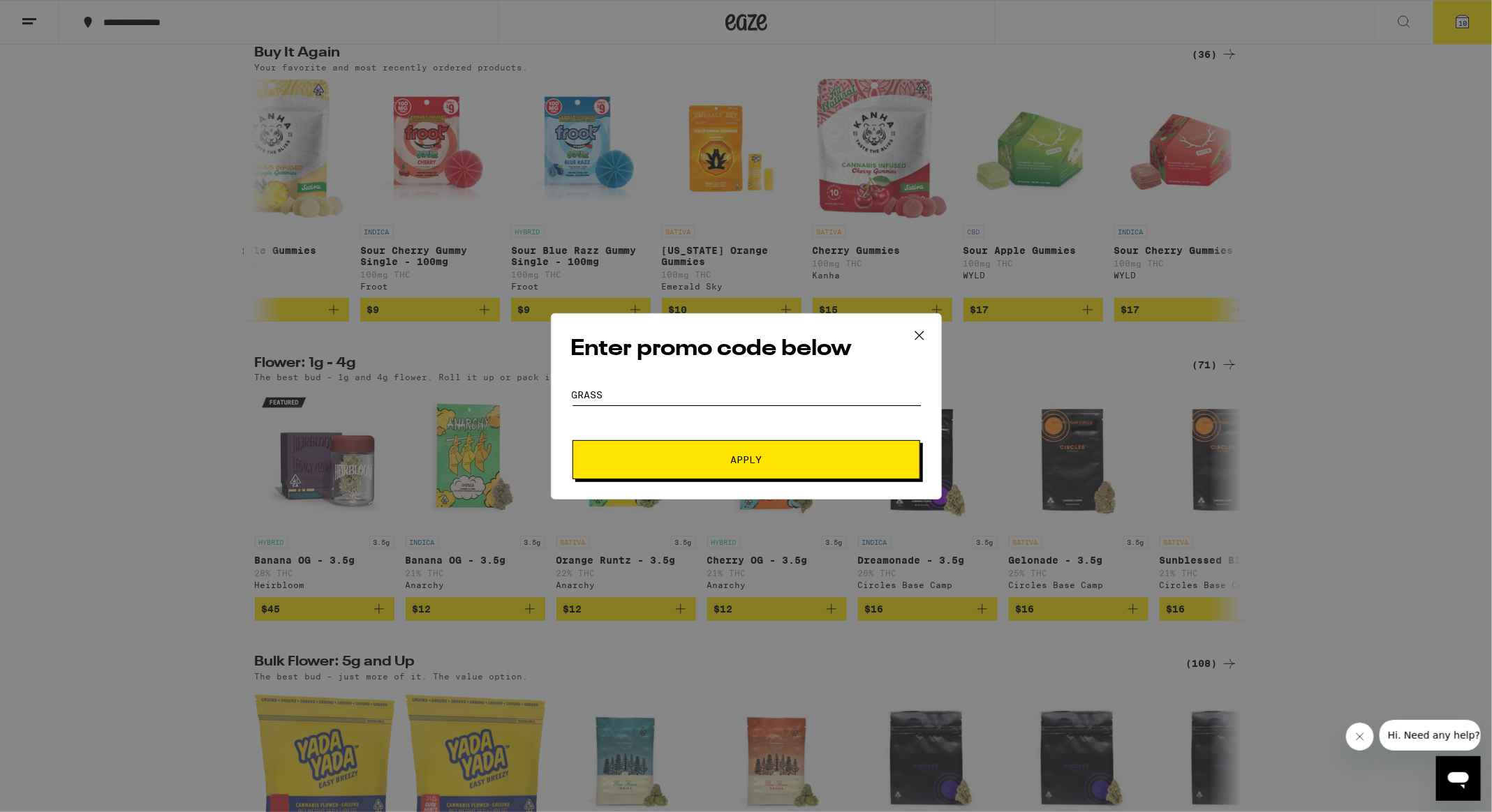
type input "GRASS"
click at [710, 452] on button "Apply" at bounding box center [746, 460] width 347 height 39
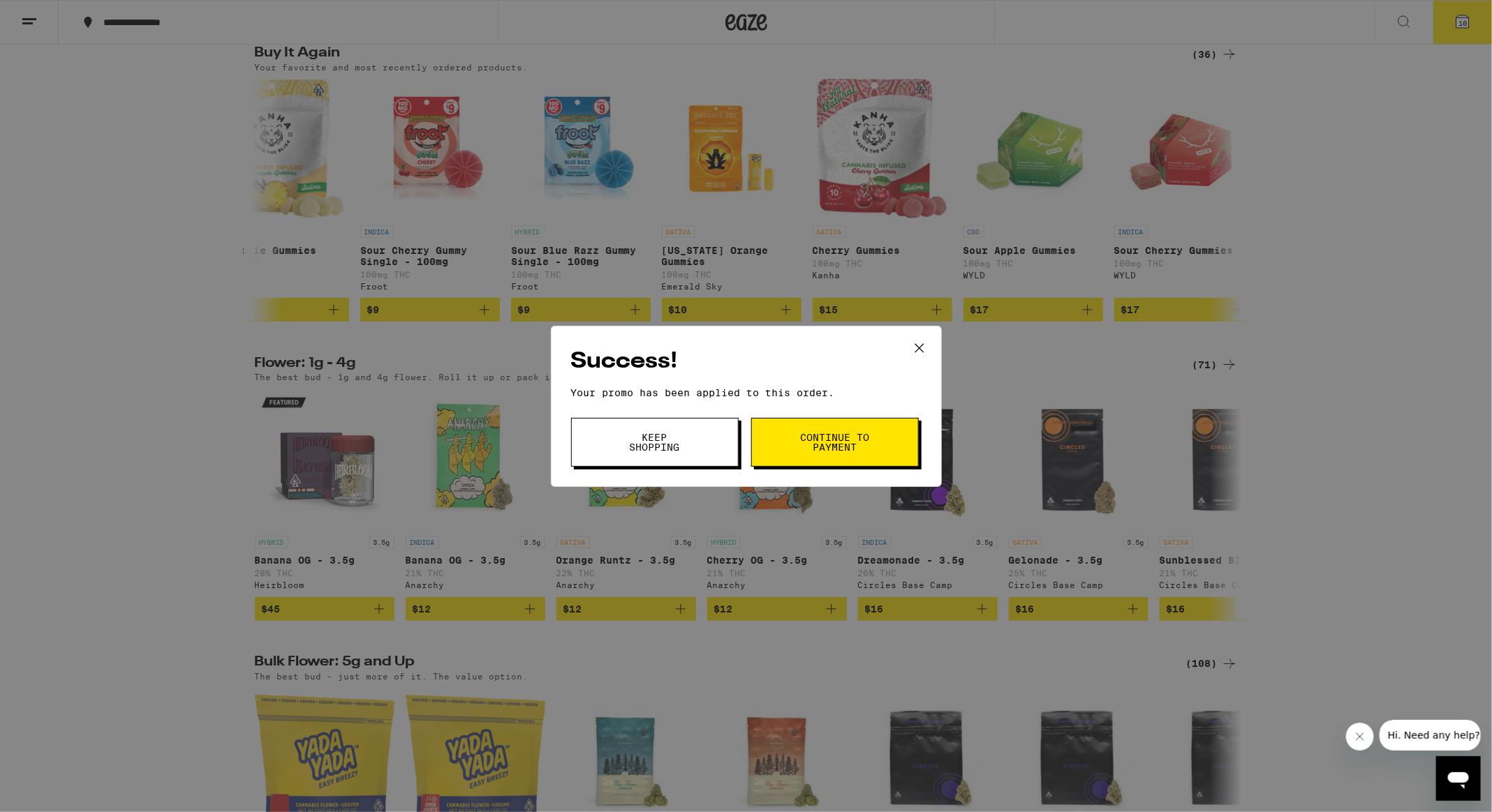
click at [827, 426] on button "Continue to payment" at bounding box center [835, 443] width 168 height 49
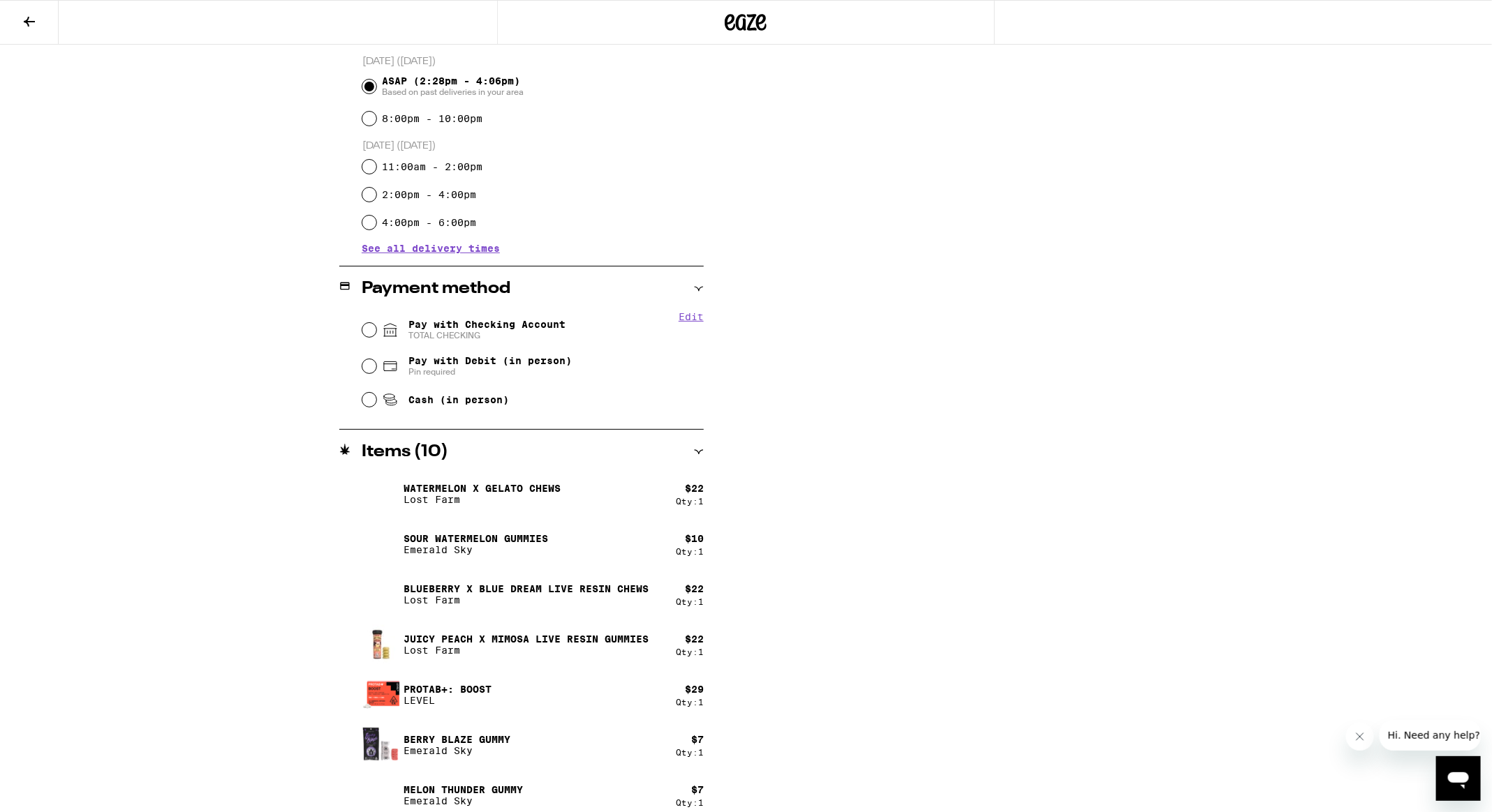
scroll to position [543, 0]
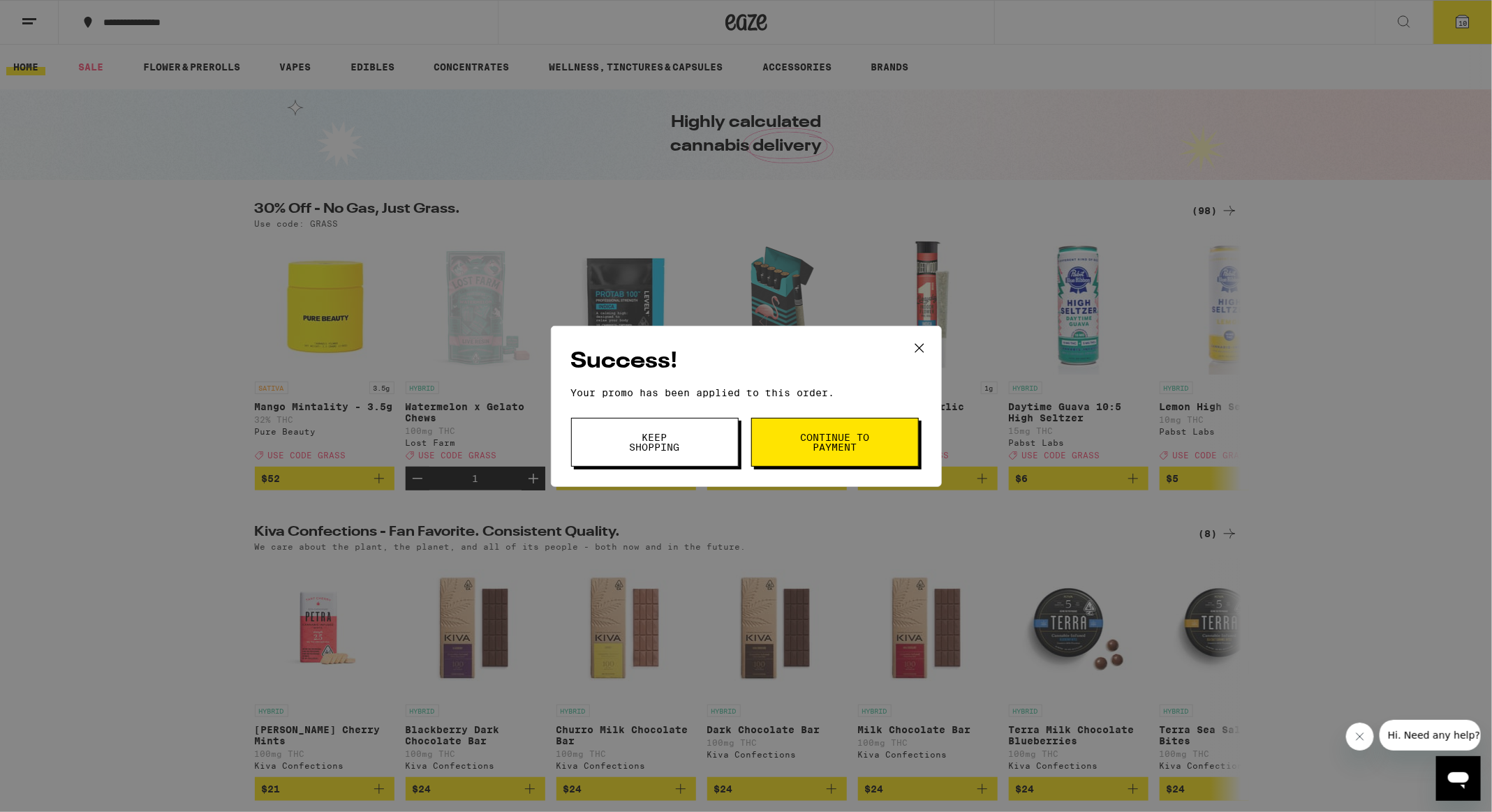
click at [924, 343] on icon at bounding box center [919, 348] width 21 height 21
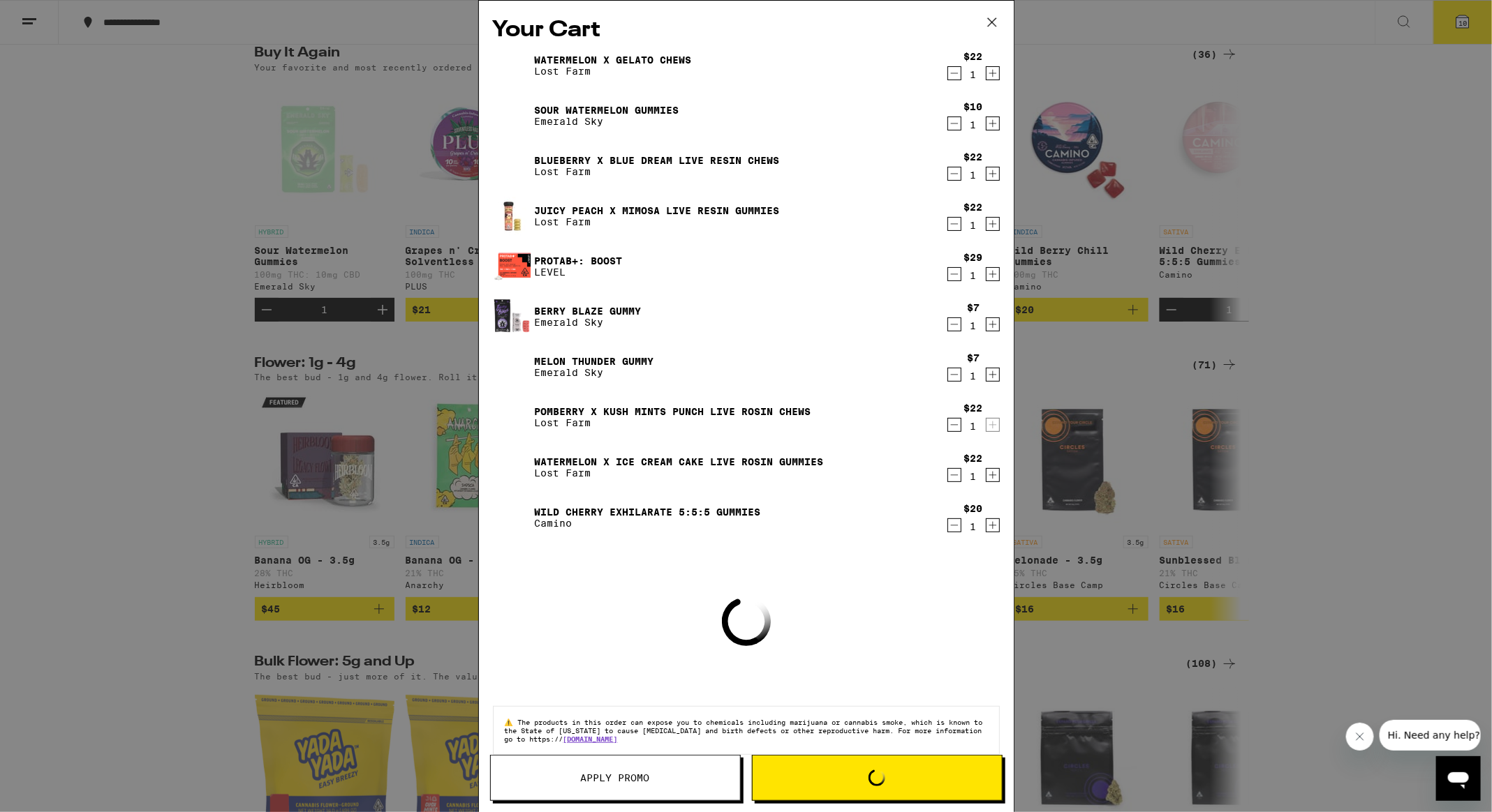
click at [1467, 22] on div "Your Cart Watermelon x Gelato Chews Lost Farm $22 1 Sour Watermelon Gummies Eme…" at bounding box center [746, 406] width 1492 height 812
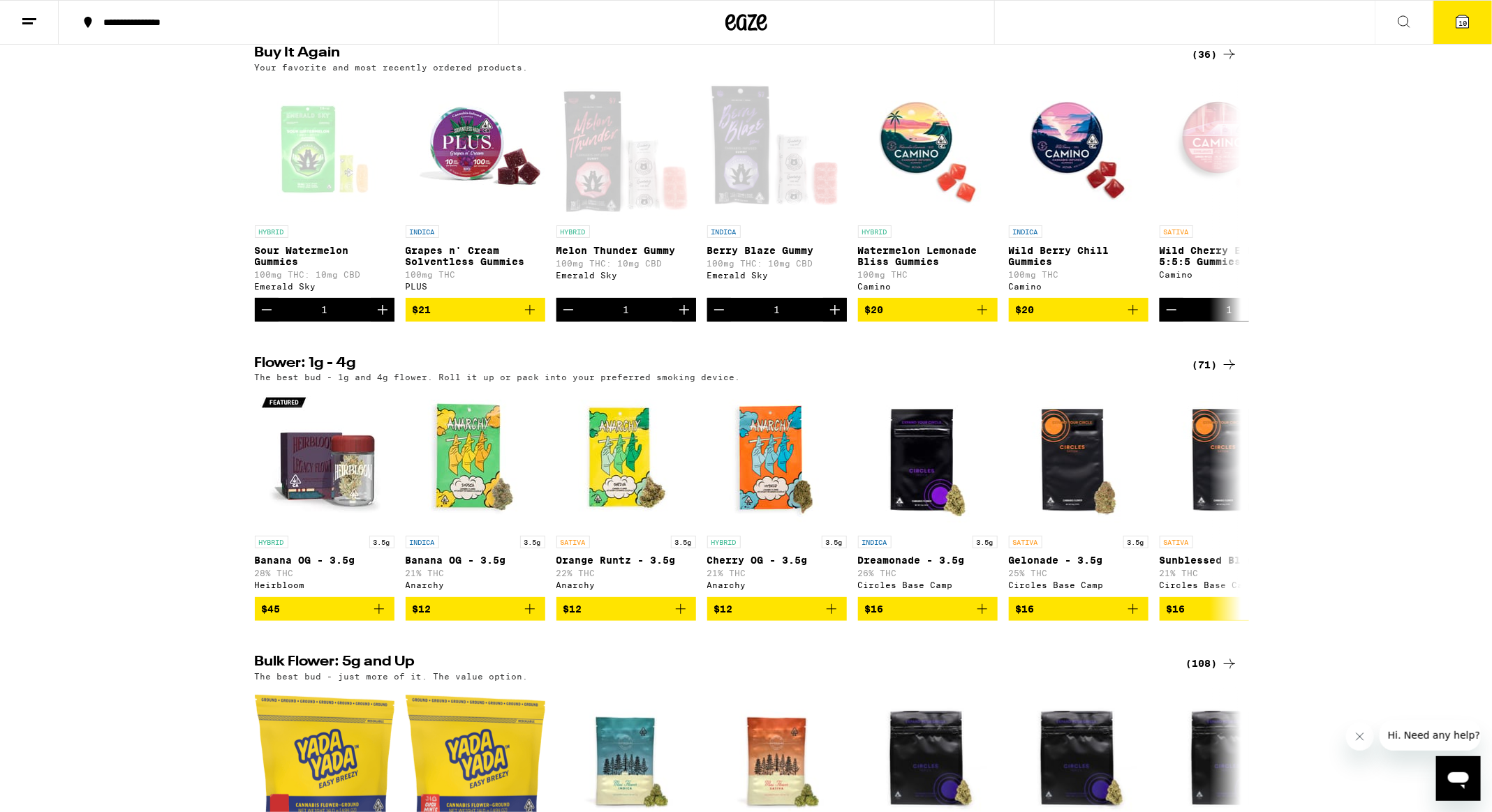
click at [1460, 24] on span "10" at bounding box center [1463, 23] width 9 height 9
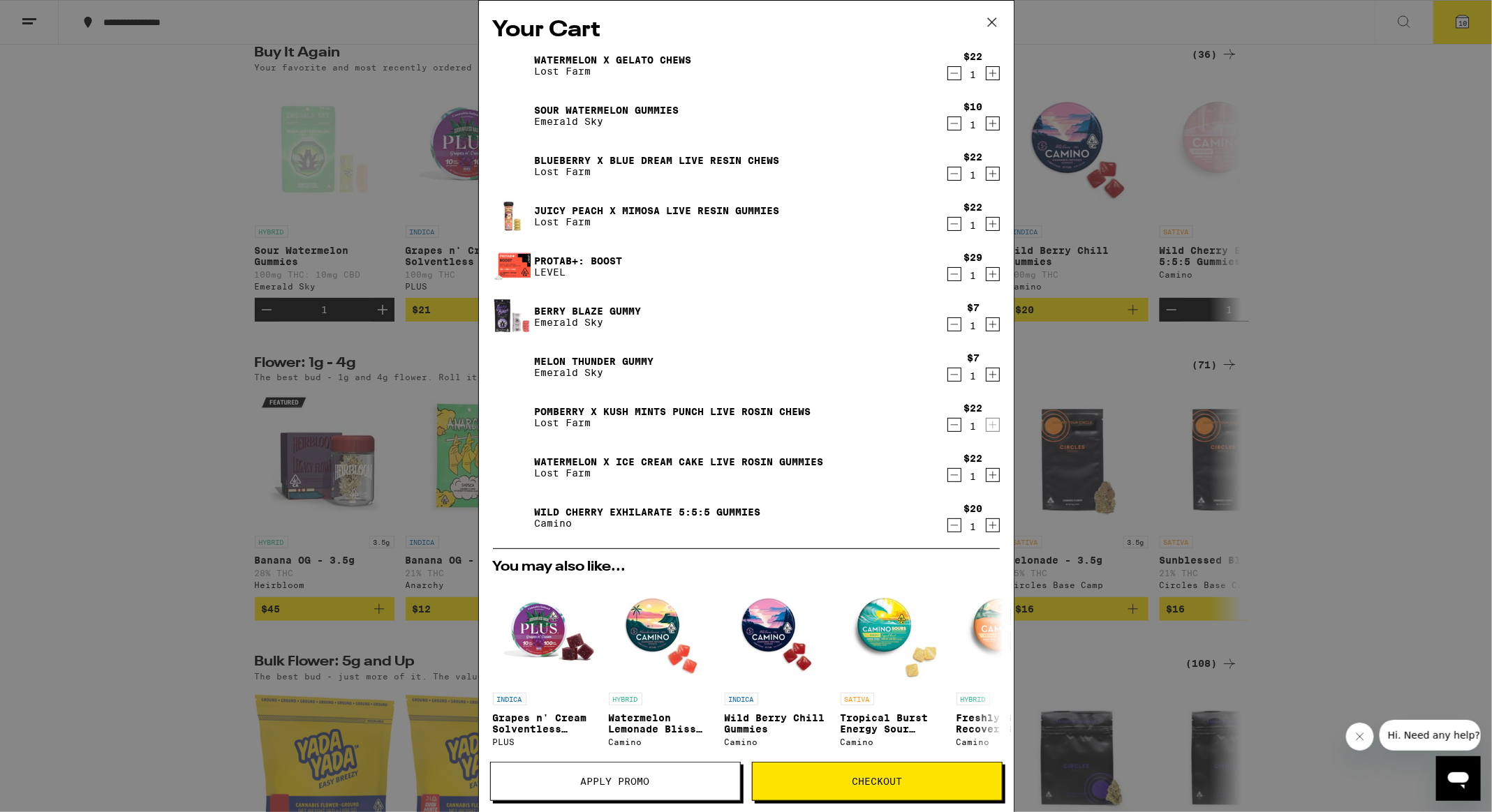
click at [956, 428] on icon "Decrement" at bounding box center [954, 425] width 13 height 16
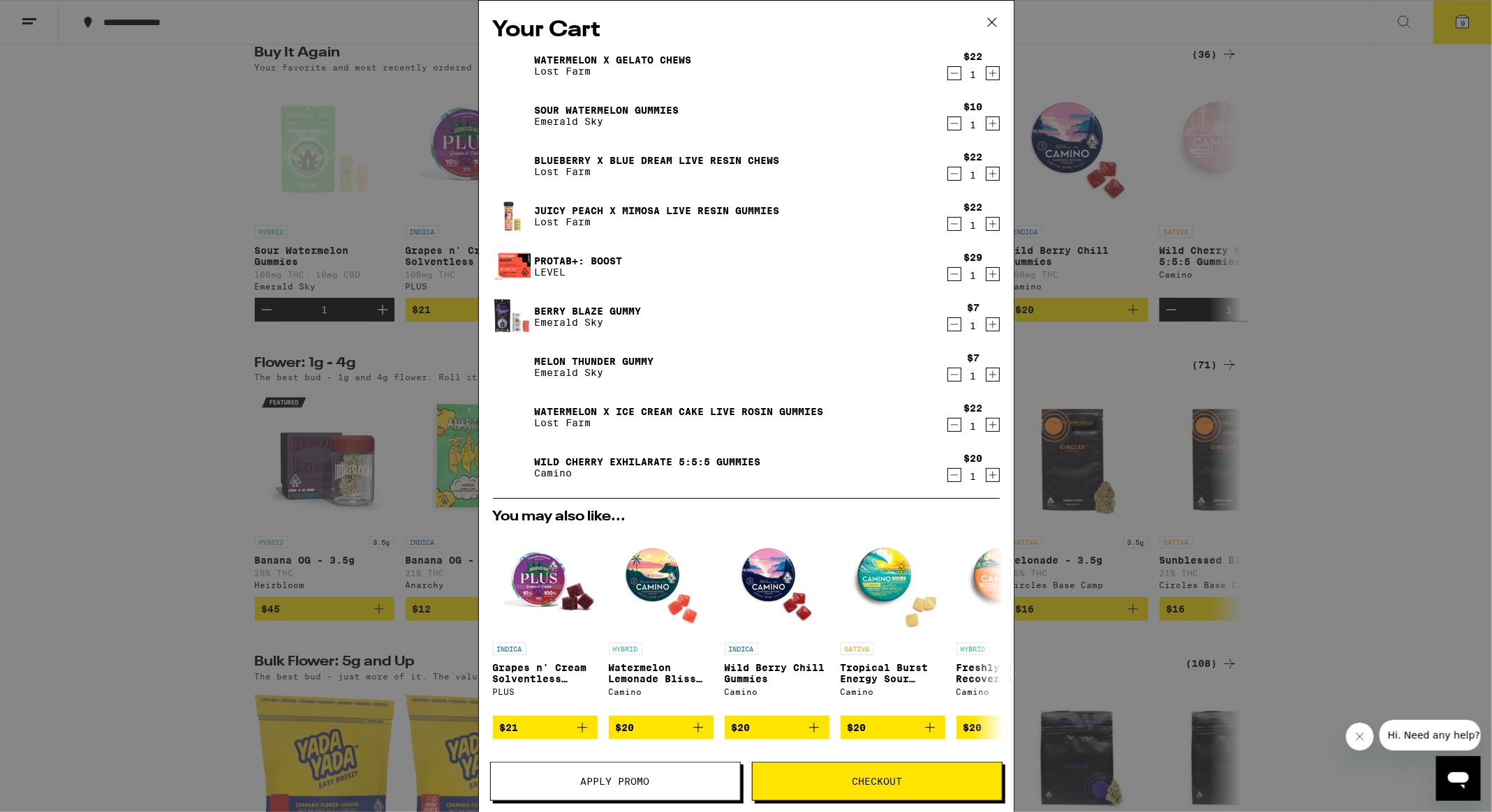
click at [955, 422] on icon "Decrement" at bounding box center [954, 425] width 13 height 16
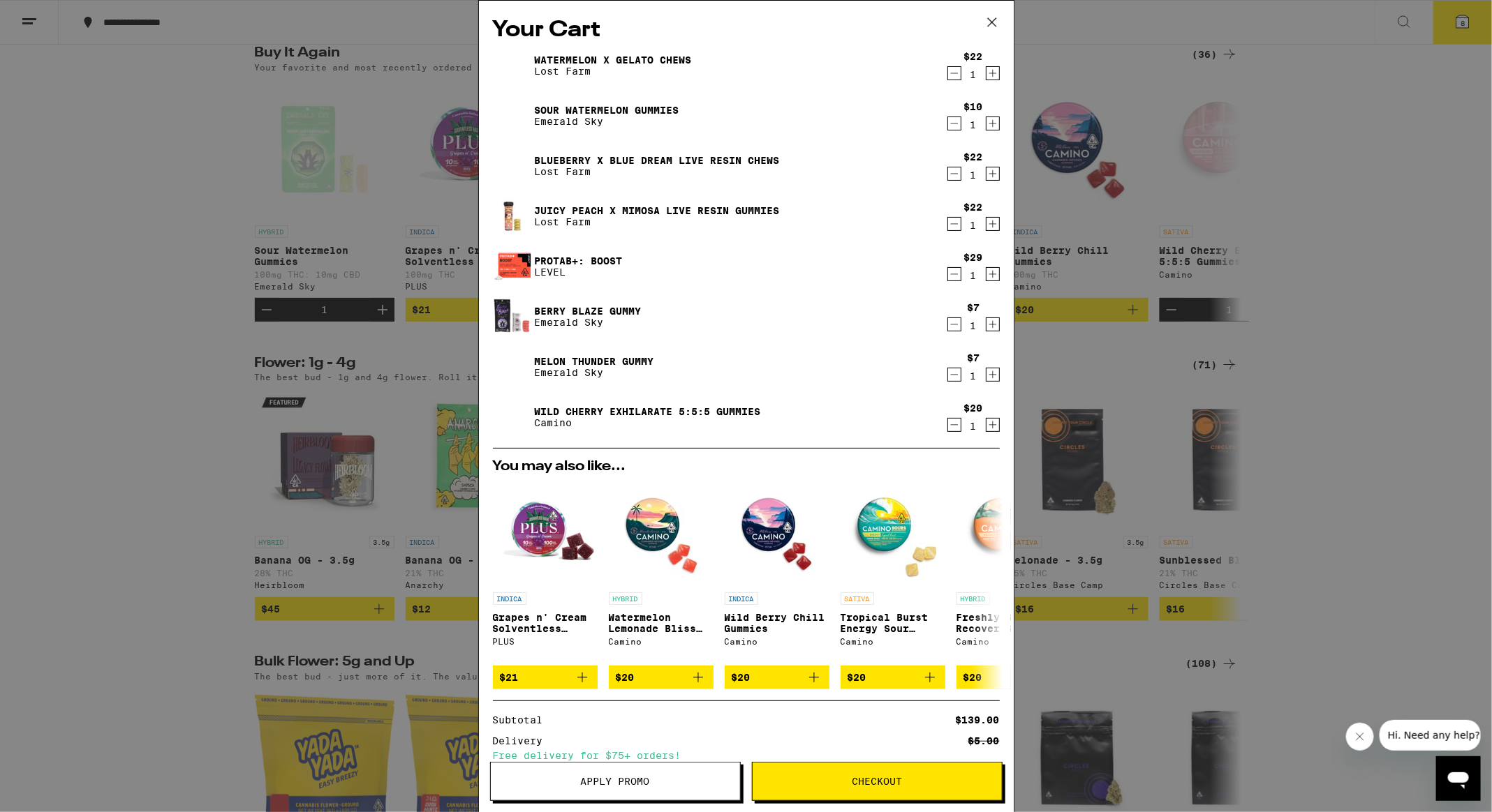
click at [1254, 255] on div "Your Cart Watermelon x Gelato Chews Lost Farm $22 1 Sour Watermelon Gummies Eme…" at bounding box center [746, 406] width 1492 height 812
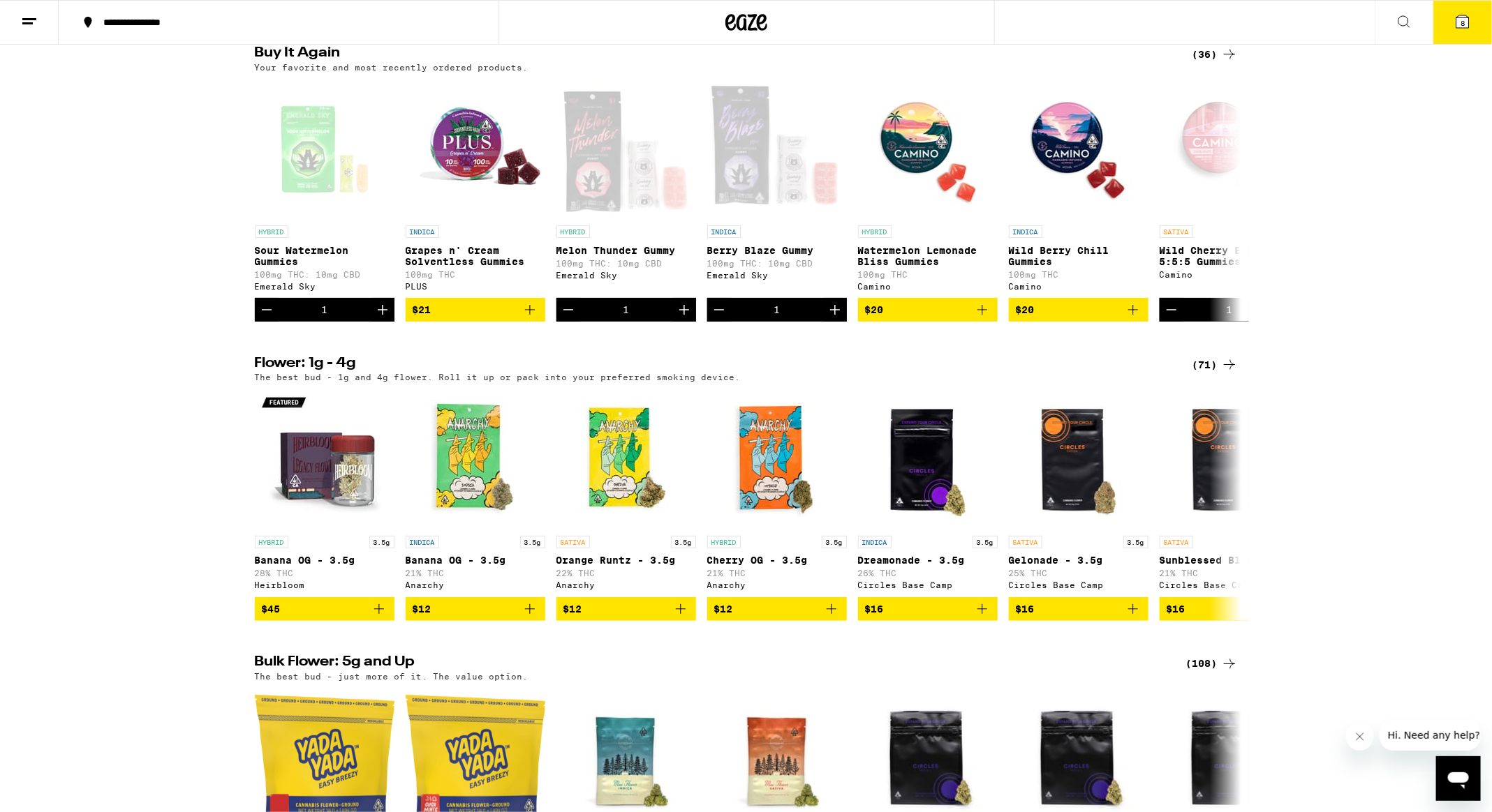
click at [1465, 32] on button "8" at bounding box center [1463, 22] width 59 height 43
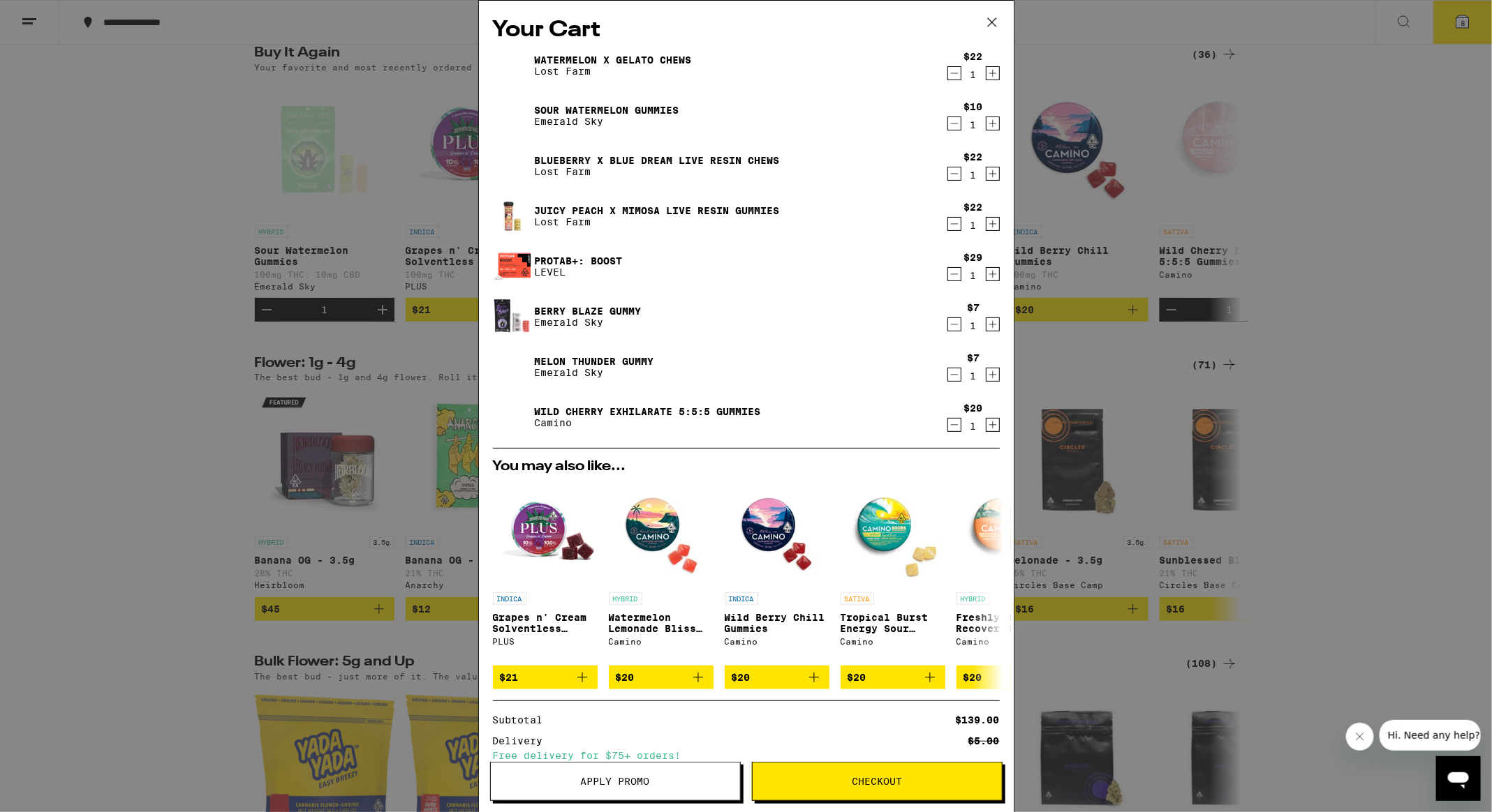
click at [847, 767] on button "Checkout" at bounding box center [877, 781] width 251 height 39
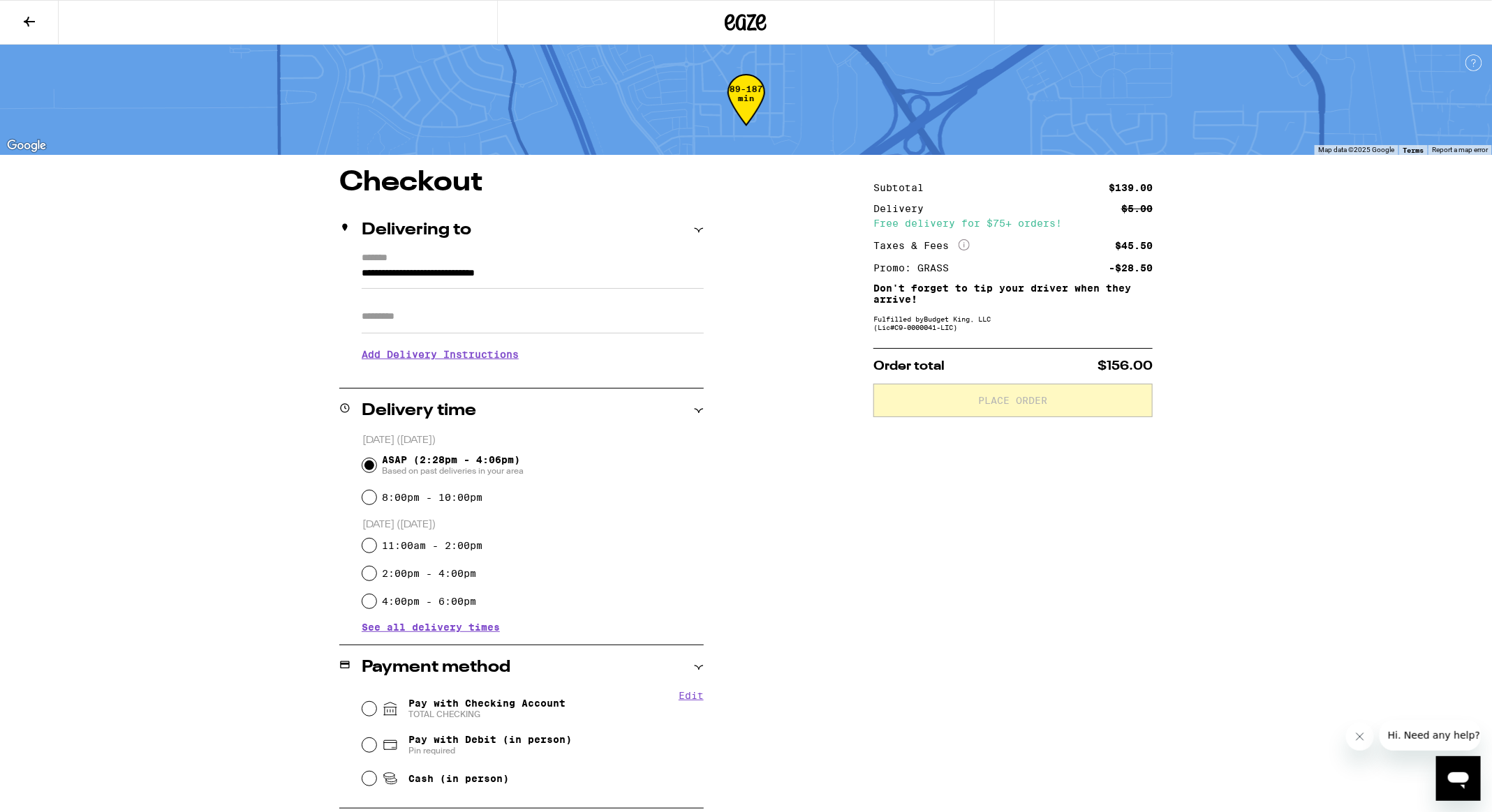
click at [556, 539] on div "11:00am - 2:00pm" at bounding box center [533, 546] width 342 height 28
click at [423, 359] on h3 "Add Delivery Instructions" at bounding box center [533, 354] width 342 height 32
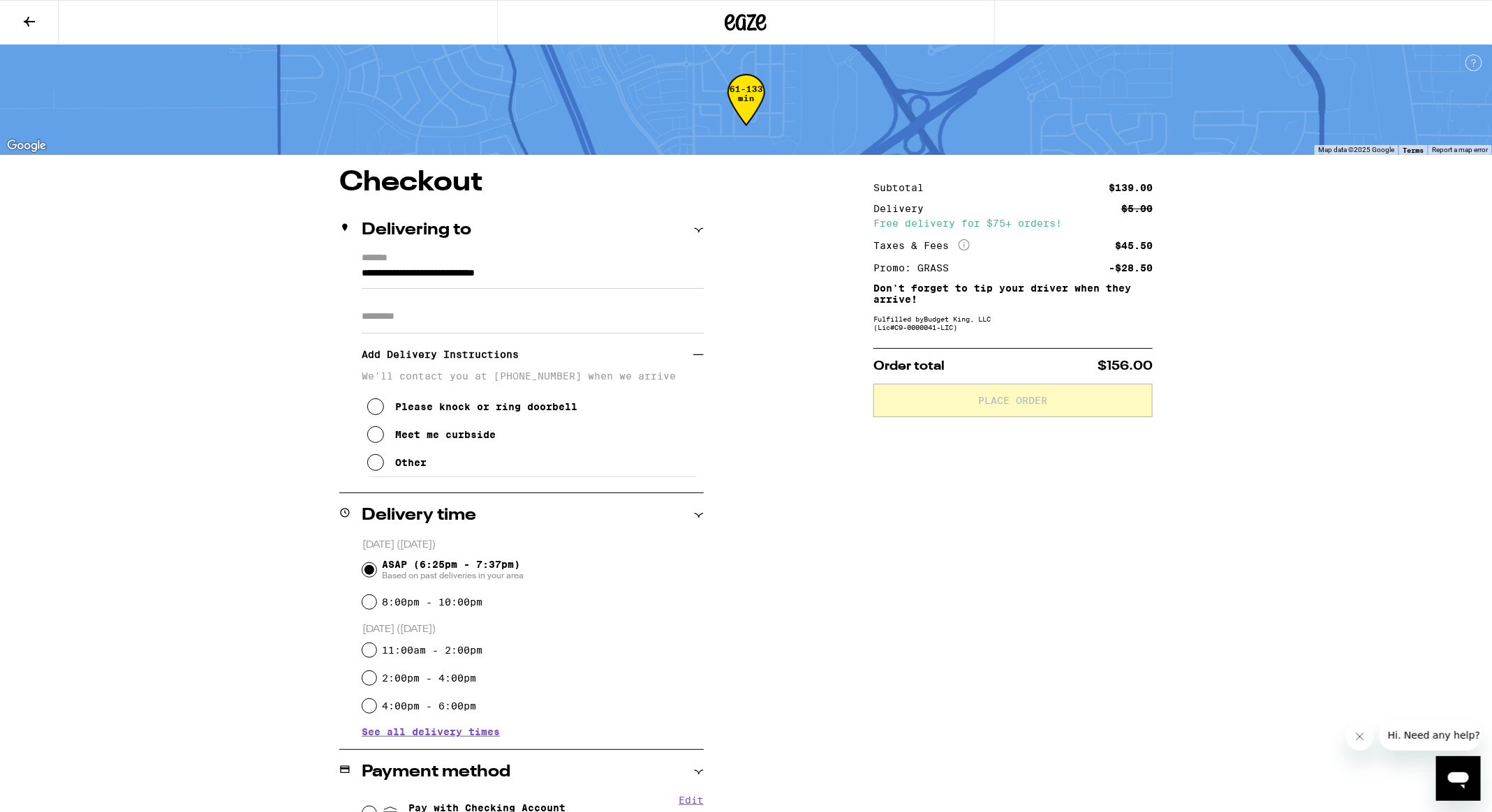
click at [412, 468] on div "Other" at bounding box center [411, 463] width 32 height 11
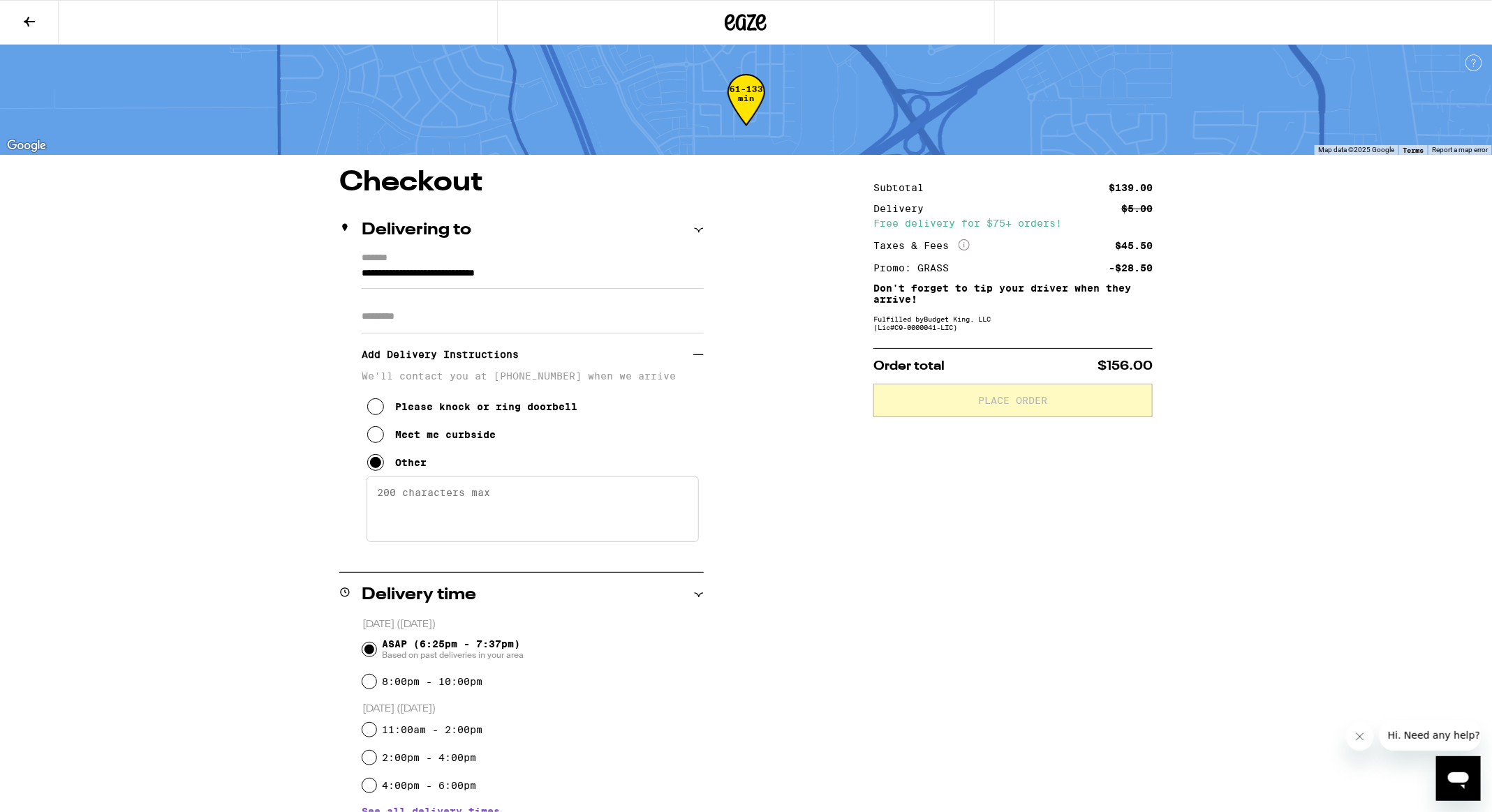
click at [502, 496] on textarea "Enter any other delivery instructions you want driver to know" at bounding box center [533, 510] width 332 height 66
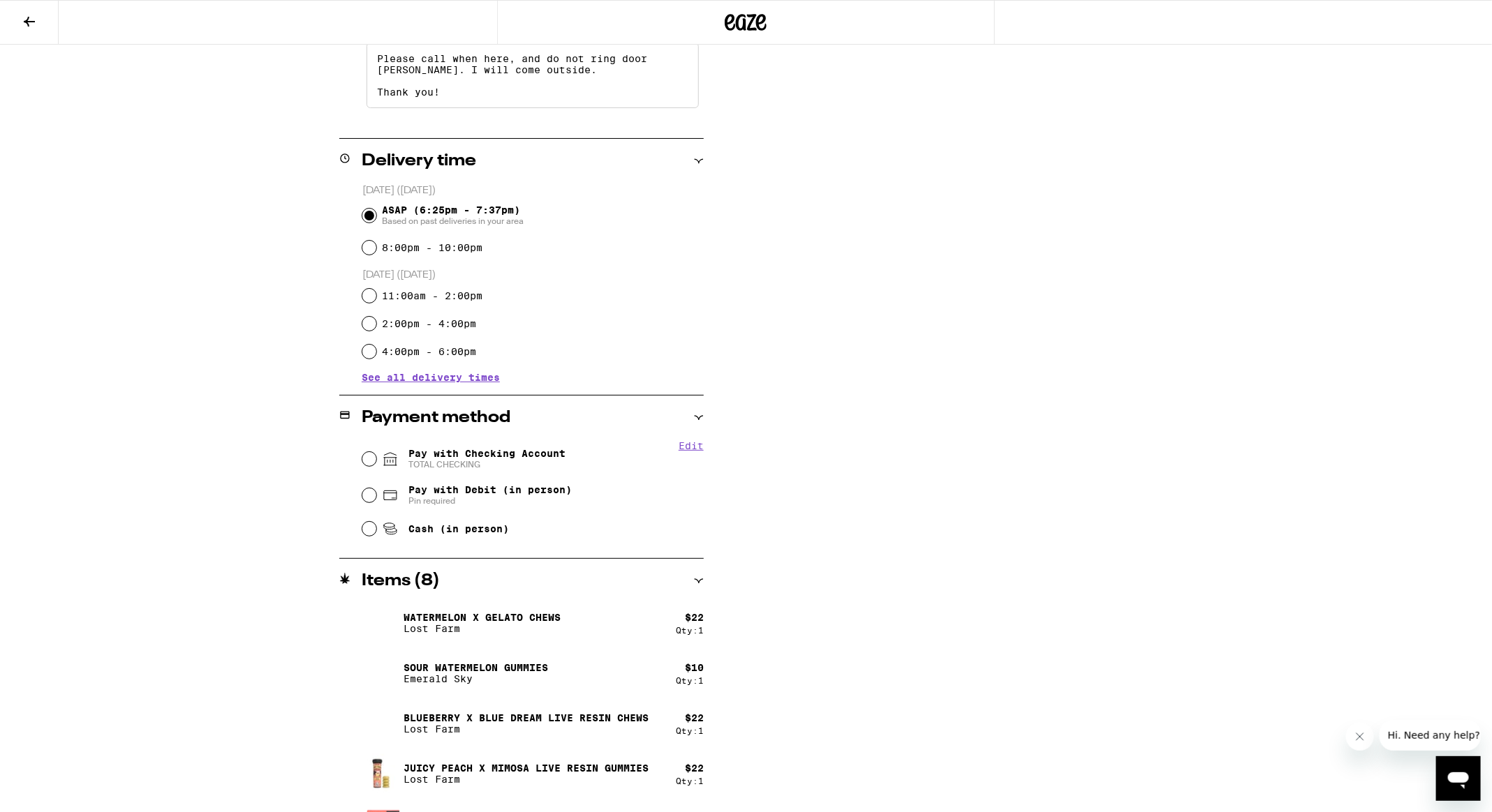
scroll to position [520, 0]
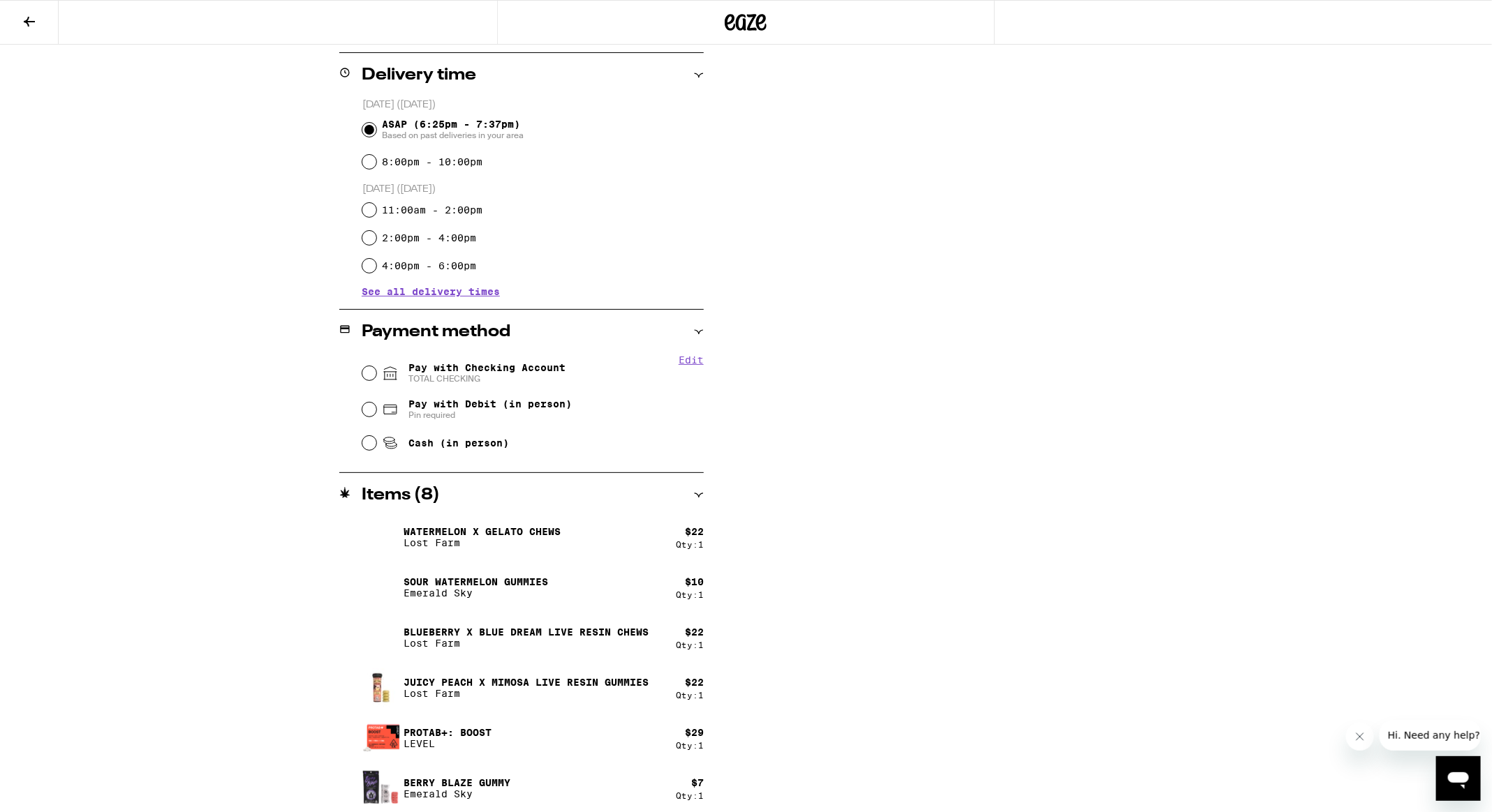
type textarea "Please call when here, and do not ring door [PERSON_NAME]. I will come outside.…"
click at [383, 381] on icon at bounding box center [390, 373] width 16 height 16
click at [376, 380] on input "Pay with Checking Account TOTAL CHECKING" at bounding box center [369, 373] width 14 height 14
radio input "true"
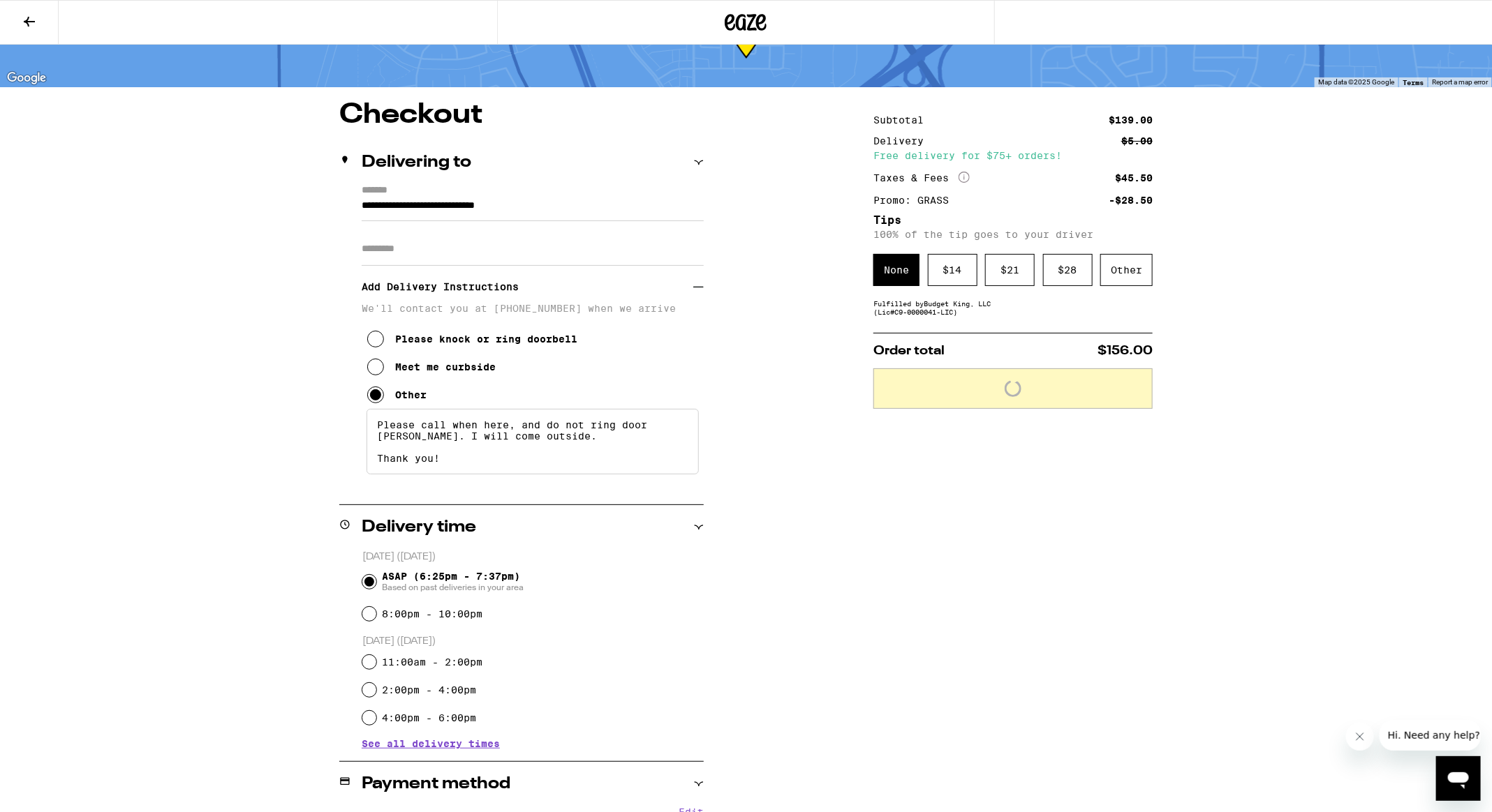
scroll to position [0, 0]
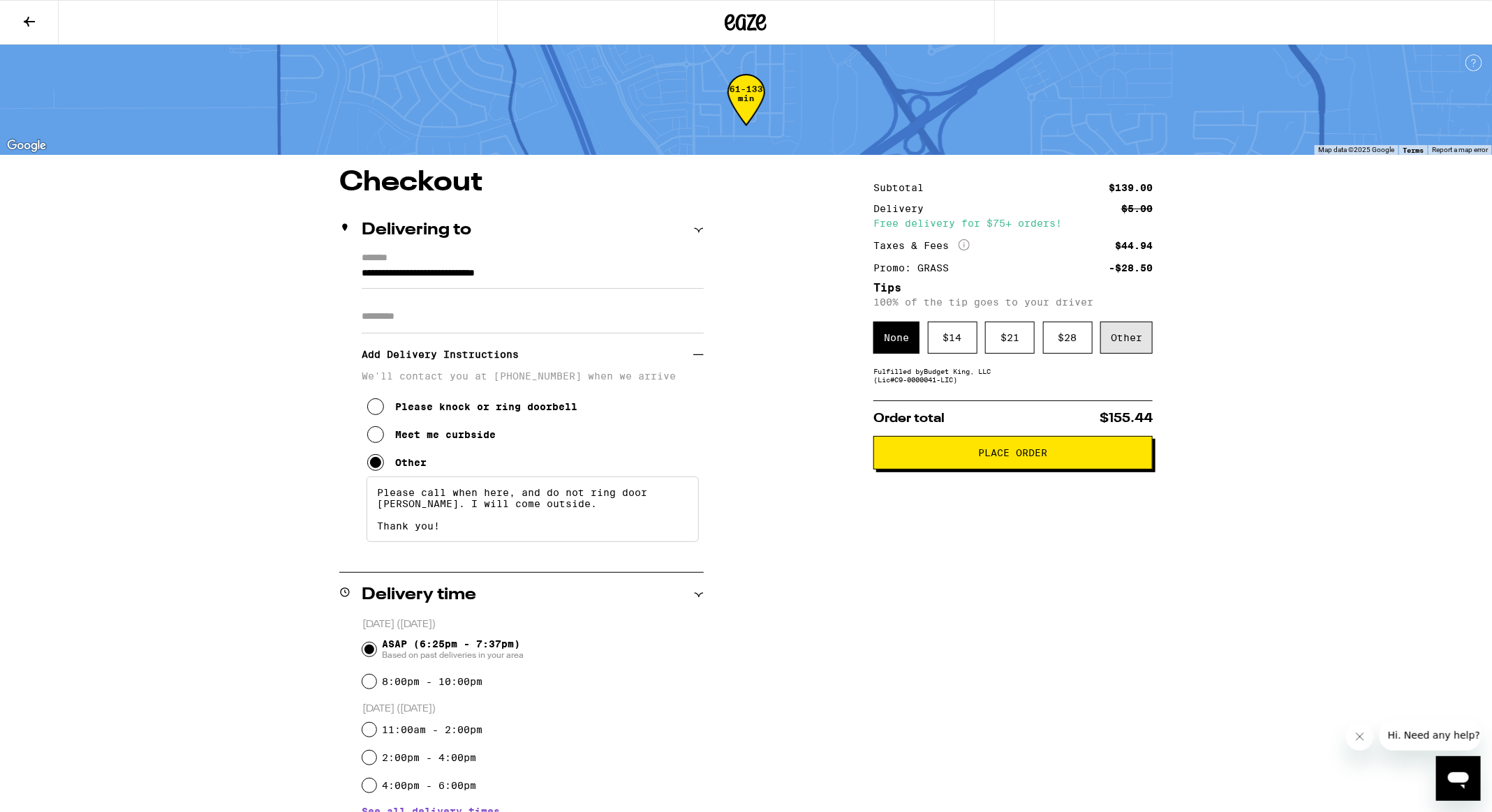
click at [1121, 342] on div "Other" at bounding box center [1126, 337] width 52 height 32
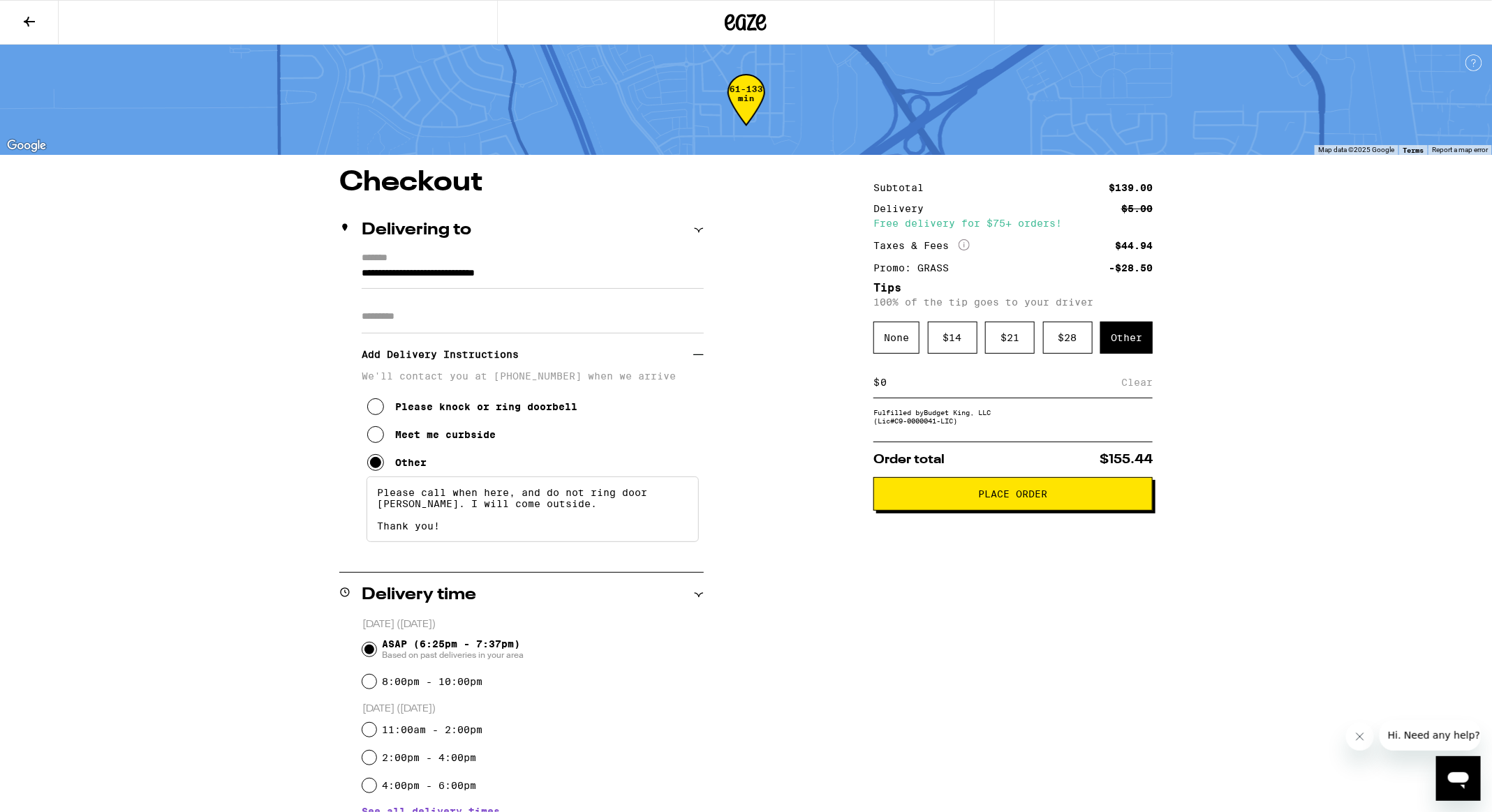
click at [971, 386] on input at bounding box center [1000, 382] width 241 height 13
type input "10"
click at [973, 585] on div "Subtotal $139.00 Delivery $5.00 Free delivery for $75+ orders! Taxes & Fees Mor…" at bounding box center [1013, 827] width 279 height 1316
click at [972, 439] on div "Subtotal $139.00 Delivery $5.00 Free delivery for $75+ orders! Taxes & Fees Mor…" at bounding box center [1013, 827] width 279 height 1316
click at [972, 499] on span "Place Order" at bounding box center [1013, 494] width 256 height 10
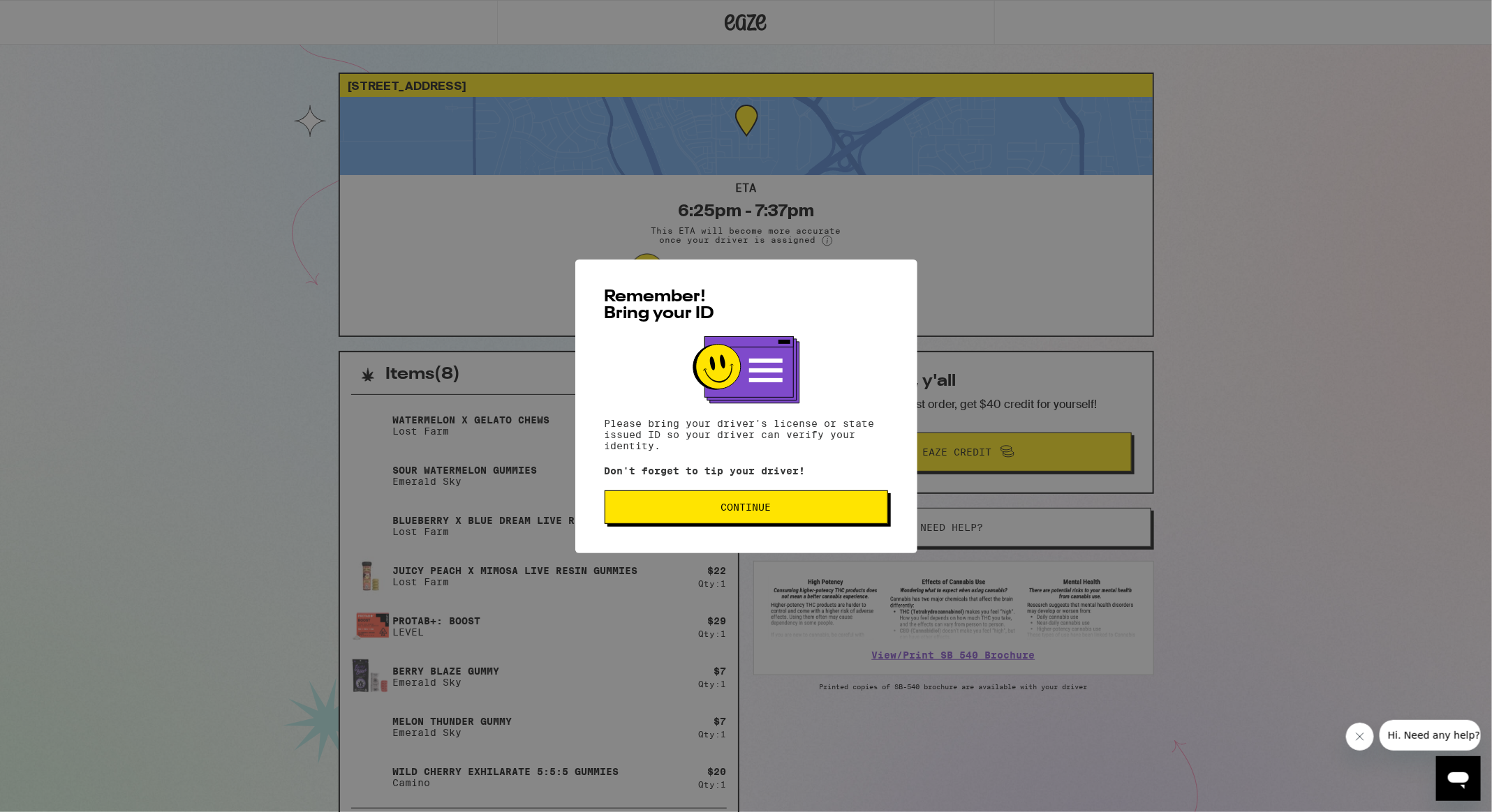
click at [751, 501] on button "Continue" at bounding box center [746, 507] width 284 height 34
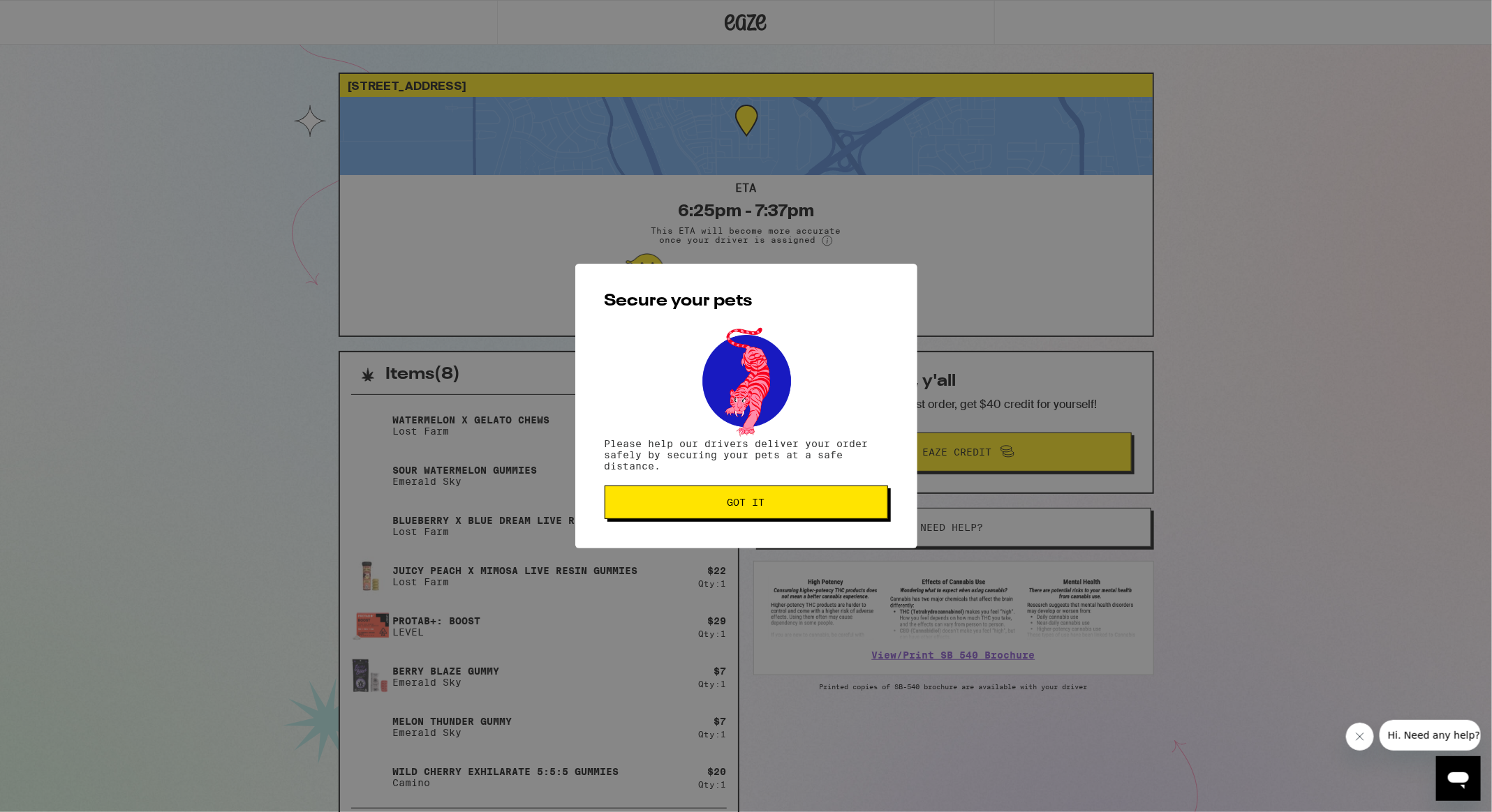
click at [764, 492] on button "Got it" at bounding box center [746, 502] width 284 height 34
